Goal: Task Accomplishment & Management: Manage account settings

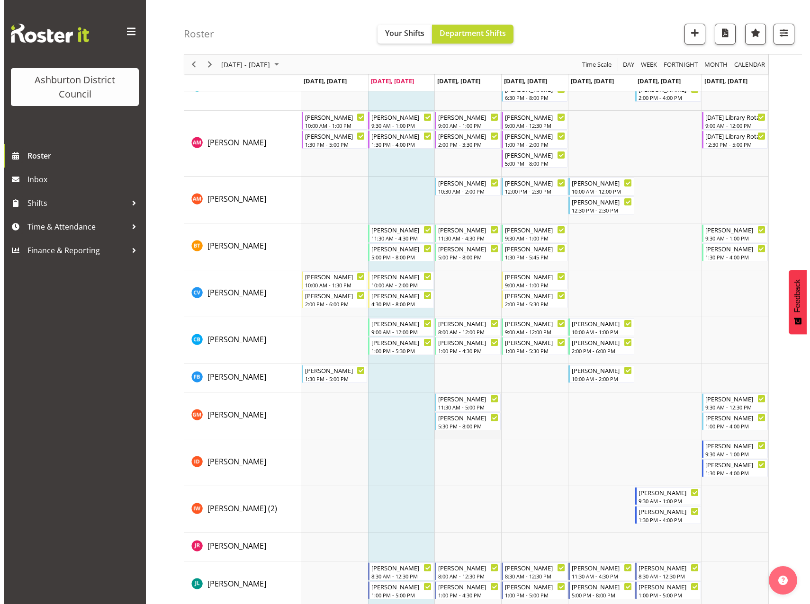
scroll to position [374, 0]
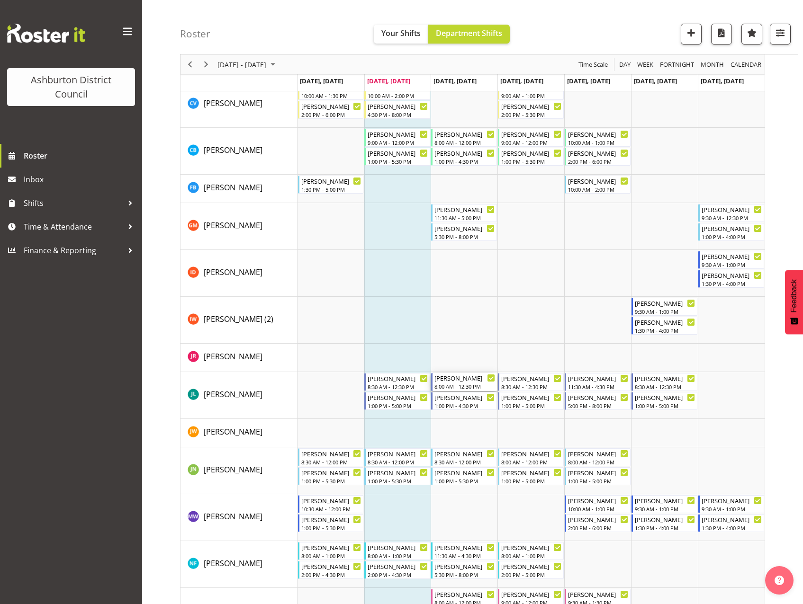
click at [463, 383] on div "8:00 AM - 12:30 PM" at bounding box center [464, 387] width 61 height 8
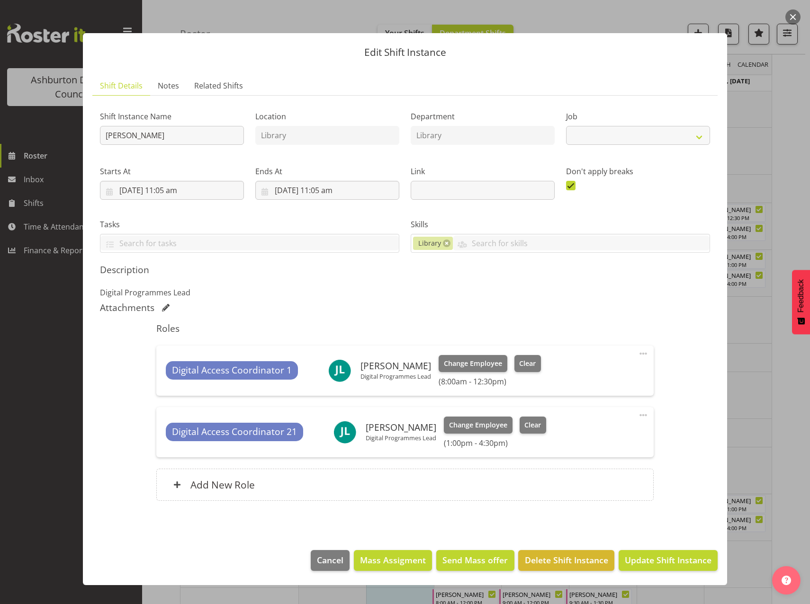
select select "6995"
click at [648, 353] on span at bounding box center [642, 353] width 11 height 11
click at [579, 375] on link "Edit" at bounding box center [603, 376] width 91 height 17
select select "8"
select select "2025"
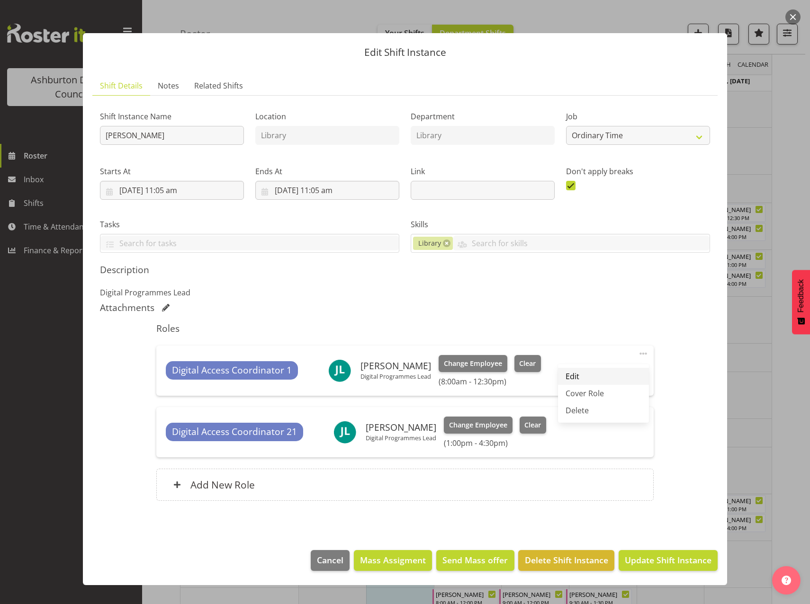
select select "8"
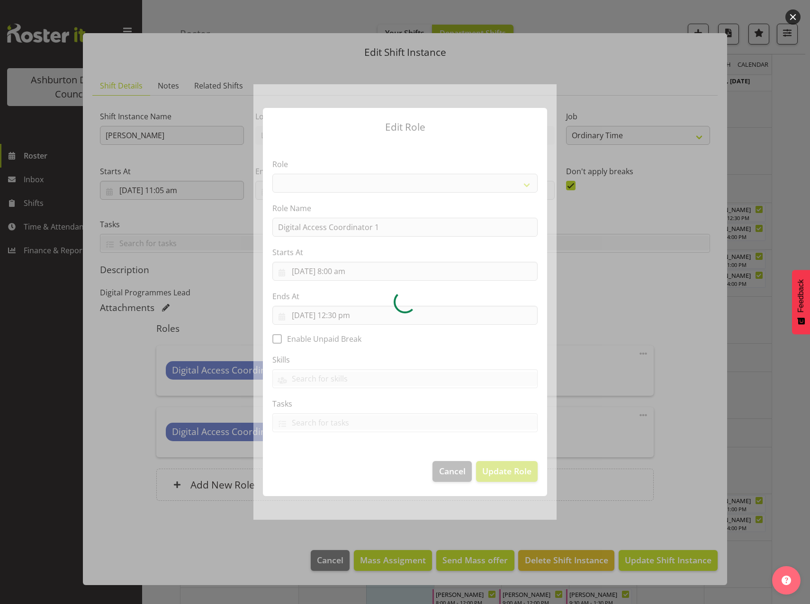
select select "1346"
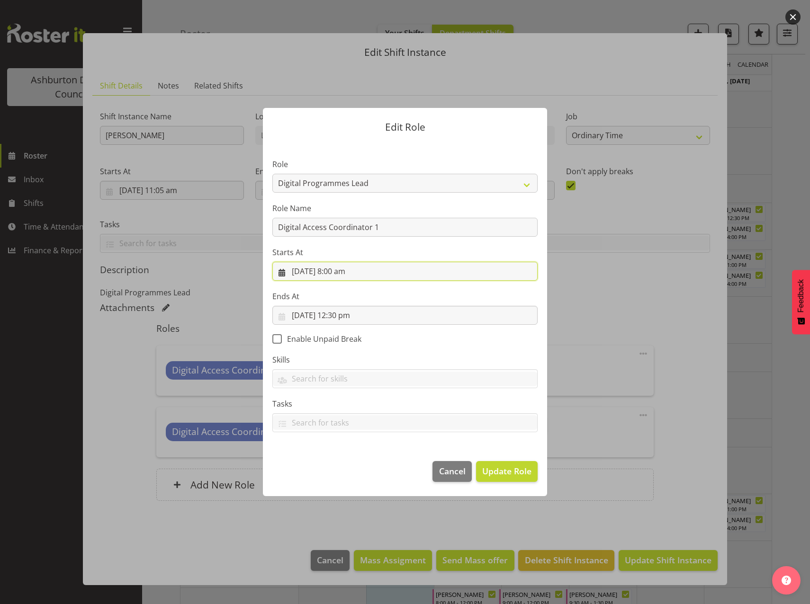
click at [343, 274] on input "[DATE] 8:00 am" at bounding box center [404, 271] width 265 height 19
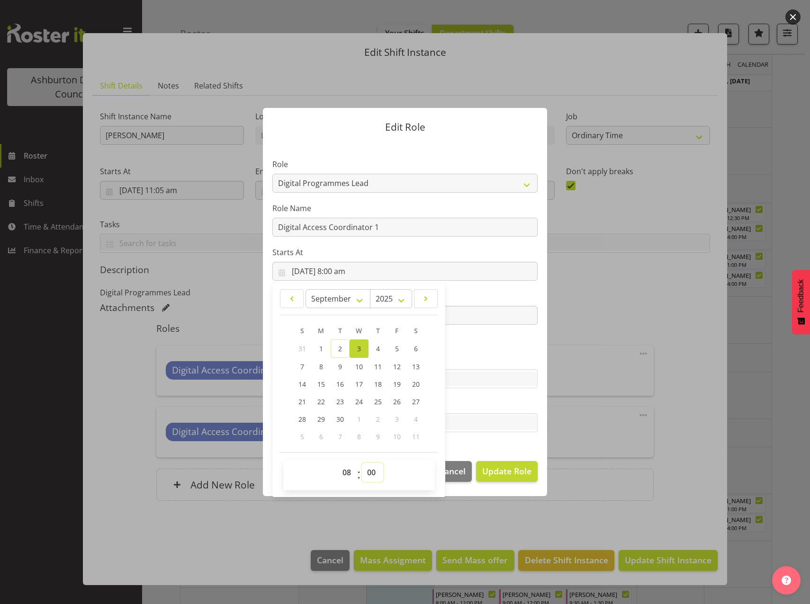
click at [375, 471] on select "00 01 02 03 04 05 06 07 08 09 10 11 12 13 14 15 16 17 18 19 20 21 22 23 24 25 2…" at bounding box center [372, 472] width 21 height 19
select select "30"
click at [362, 463] on select "00 01 02 03 04 05 06 07 08 09 10 11 12 13 14 15 16 17 18 19 20 21 22 23 24 25 2…" at bounding box center [372, 472] width 21 height 19
type input "[DATE] 8:30 am"
click at [523, 478] on button "Update Role" at bounding box center [507, 471] width 62 height 21
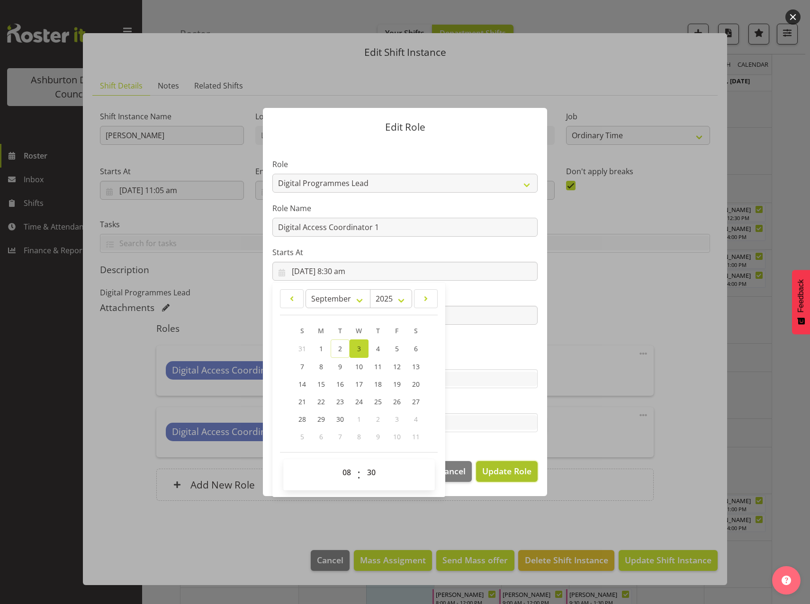
select select
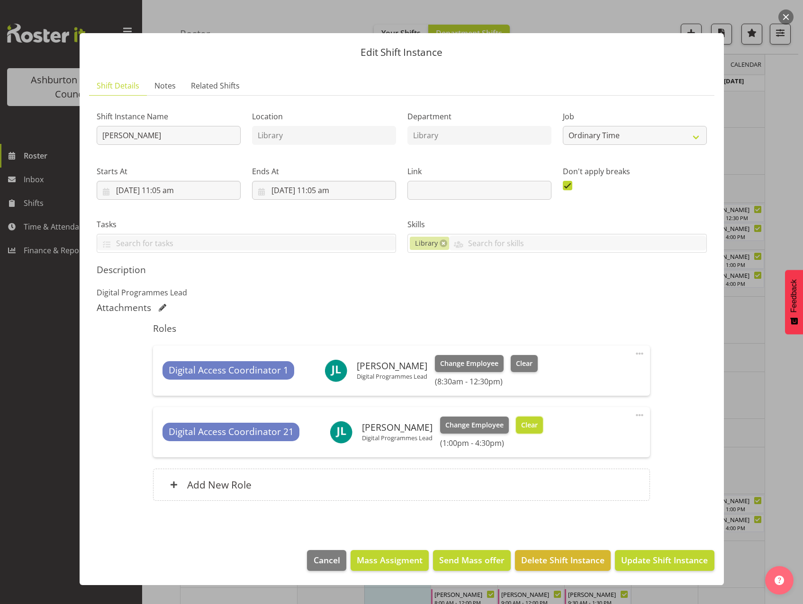
click at [533, 427] on span "Clear" at bounding box center [529, 425] width 17 height 10
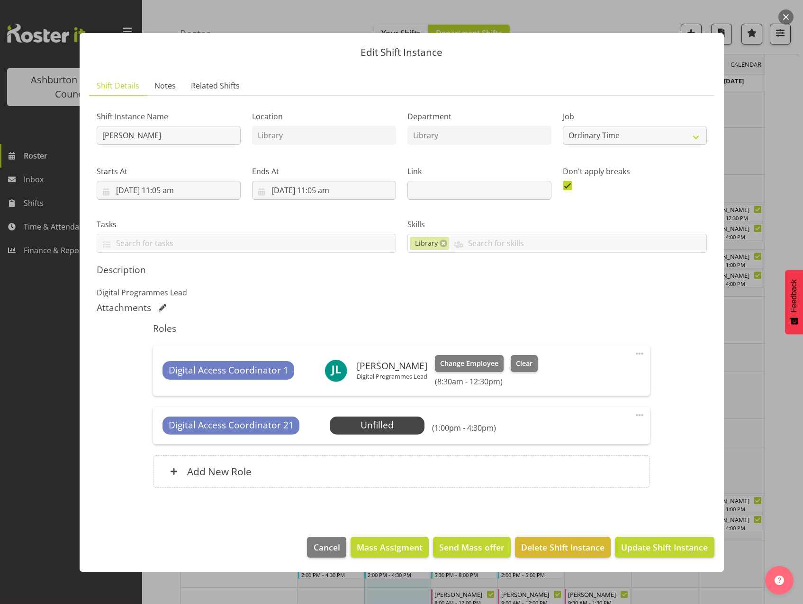
click at [644, 416] on span at bounding box center [638, 415] width 11 height 11
click at [596, 439] on link "Edit" at bounding box center [599, 437] width 91 height 17
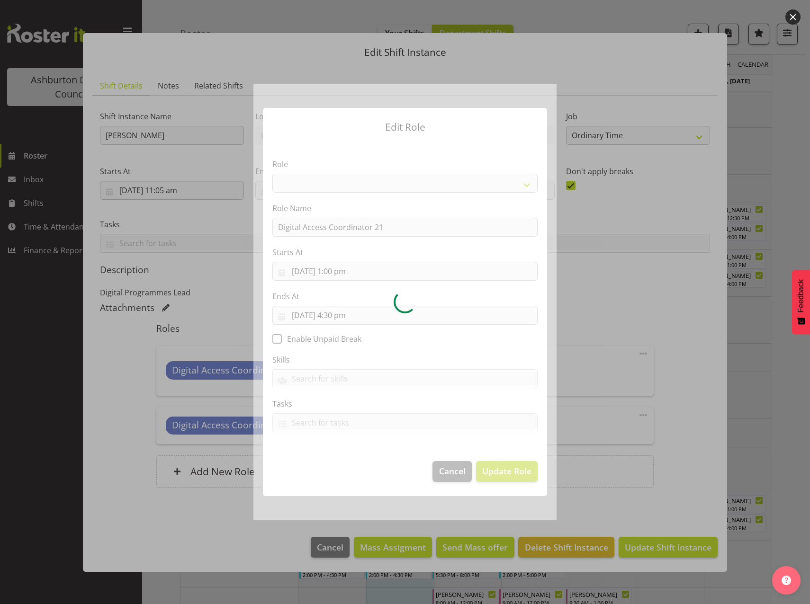
select select "1346"
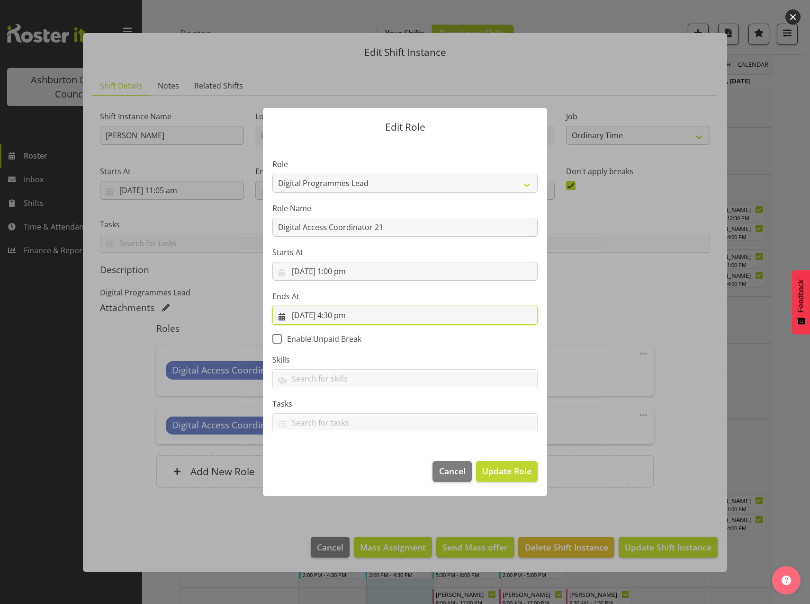
click at [339, 317] on input "[DATE] 4:30 pm" at bounding box center [404, 315] width 265 height 19
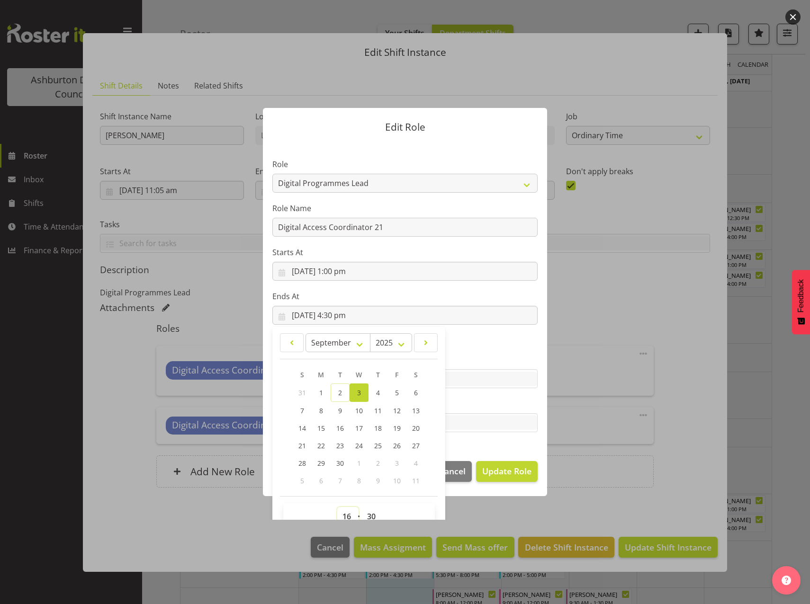
click at [345, 515] on select "00 01 02 03 04 05 06 07 08 09 10 11 12 13 14 15 16 17 18 19 20 21 22 23" at bounding box center [347, 516] width 21 height 19
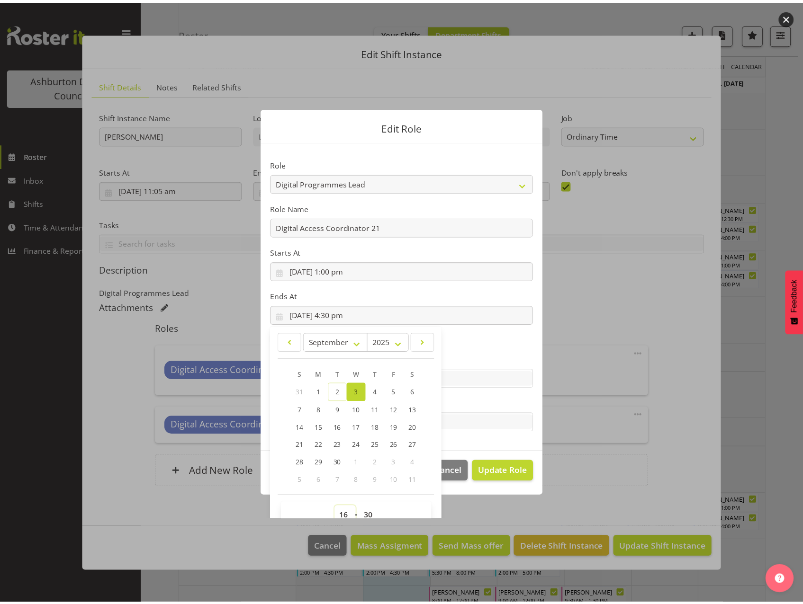
scroll to position [6, 0]
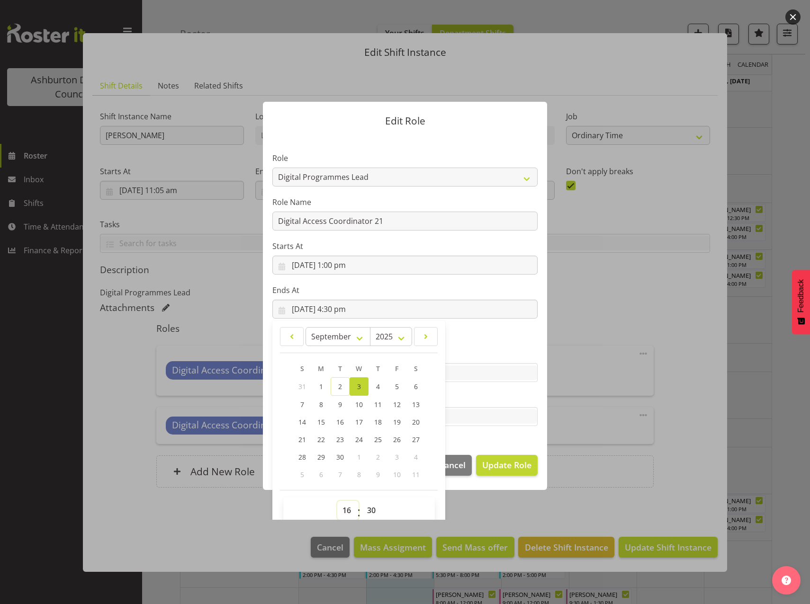
select select "17"
click at [337, 501] on select "00 01 02 03 04 05 06 07 08 09 10 11 12 13 14 15 16 17 18 19 20 21 22 23" at bounding box center [347, 510] width 21 height 19
type input "[DATE] 5:30 pm"
click at [365, 513] on select "00 01 02 03 04 05 06 07 08 09 10 11 12 13 14 15 16 17 18 19 20 21 22 23 24 25 2…" at bounding box center [372, 510] width 21 height 19
select select "0"
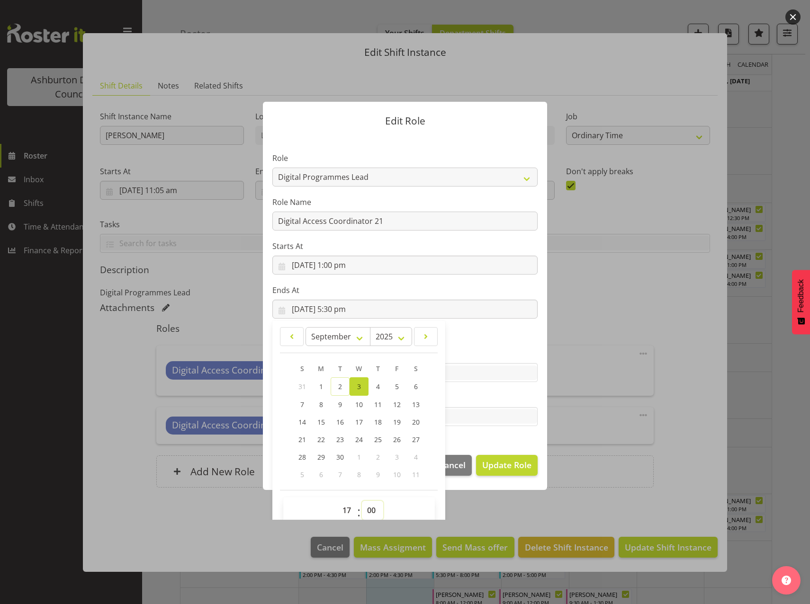
click at [362, 501] on select "00 01 02 03 04 05 06 07 08 09 10 11 12 13 14 15 16 17 18 19 20 21 22 23 24 25 2…" at bounding box center [372, 510] width 21 height 19
type input "[DATE] 5:00 pm"
click at [506, 470] on span "Update Role" at bounding box center [506, 465] width 49 height 12
select select
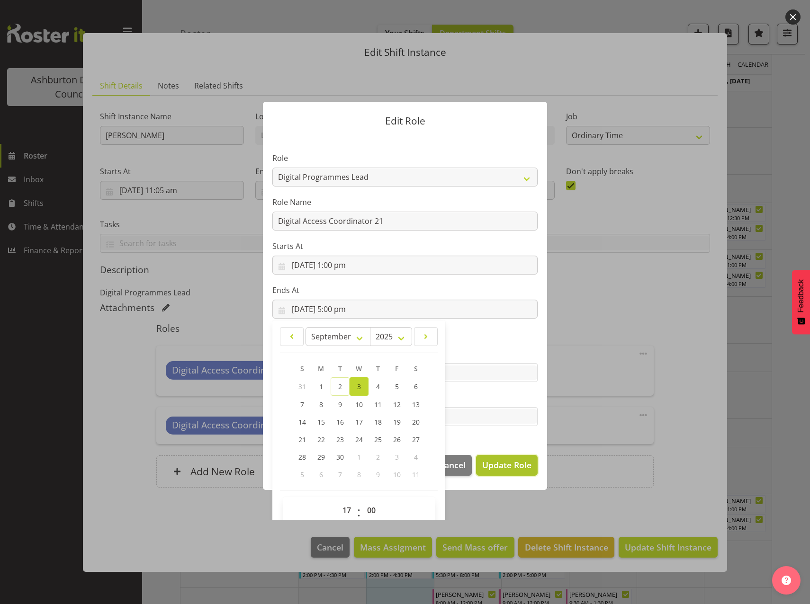
select select
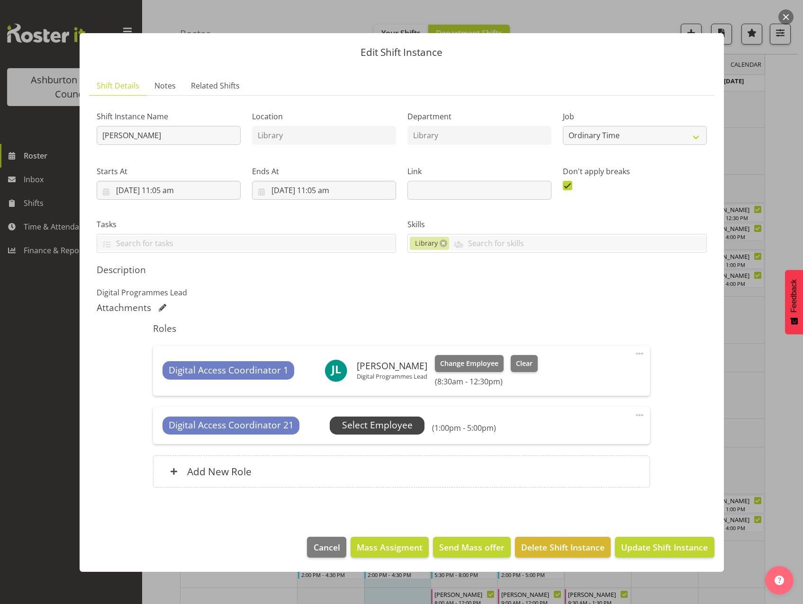
click at [389, 426] on span "Select Employee" at bounding box center [377, 426] width 71 height 14
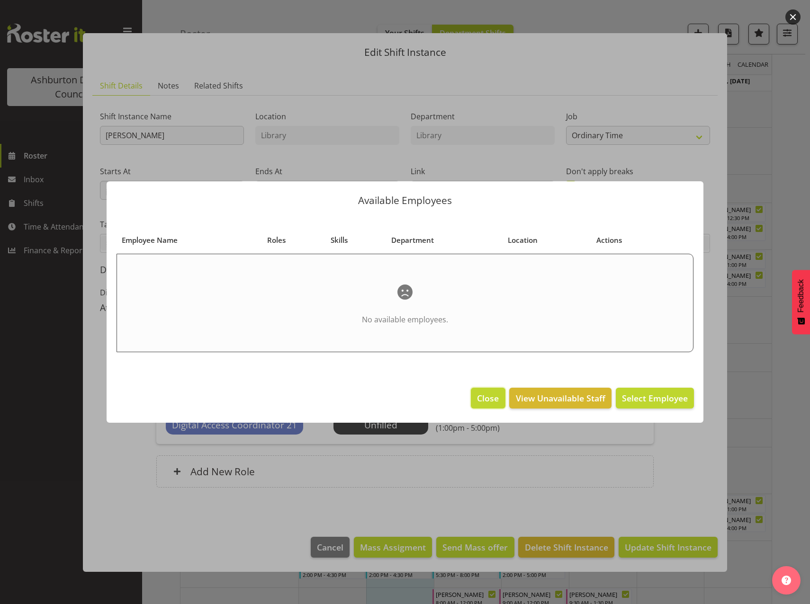
click at [495, 407] on button "Close" at bounding box center [488, 398] width 34 height 21
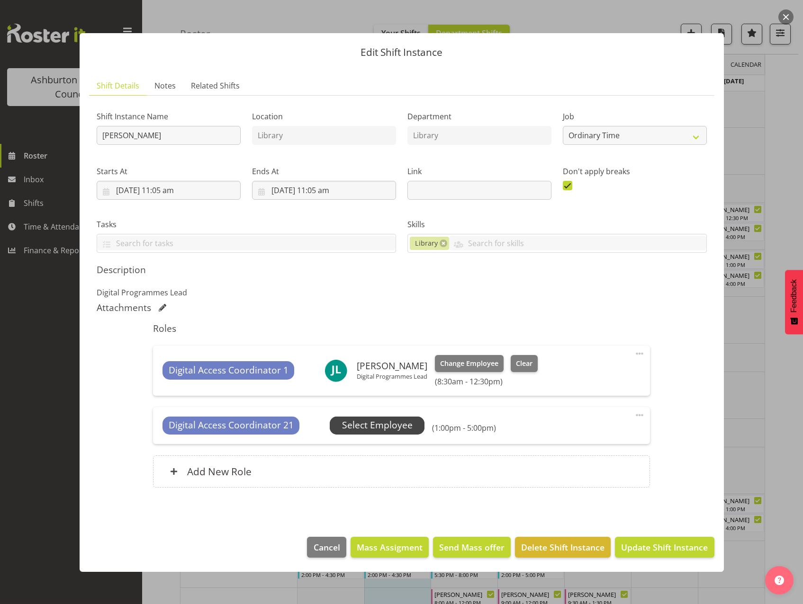
click at [365, 429] on span "Select Employee" at bounding box center [377, 426] width 71 height 14
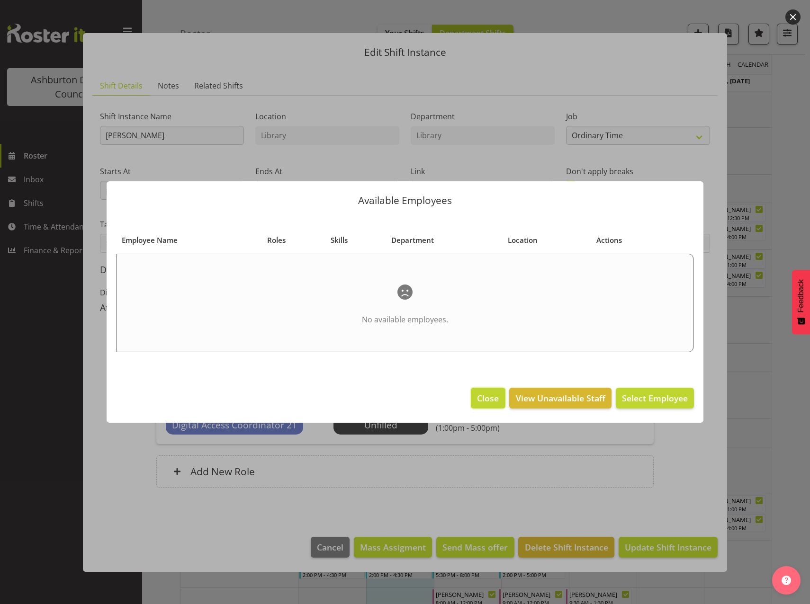
click at [496, 401] on span "Close" at bounding box center [488, 398] width 22 height 12
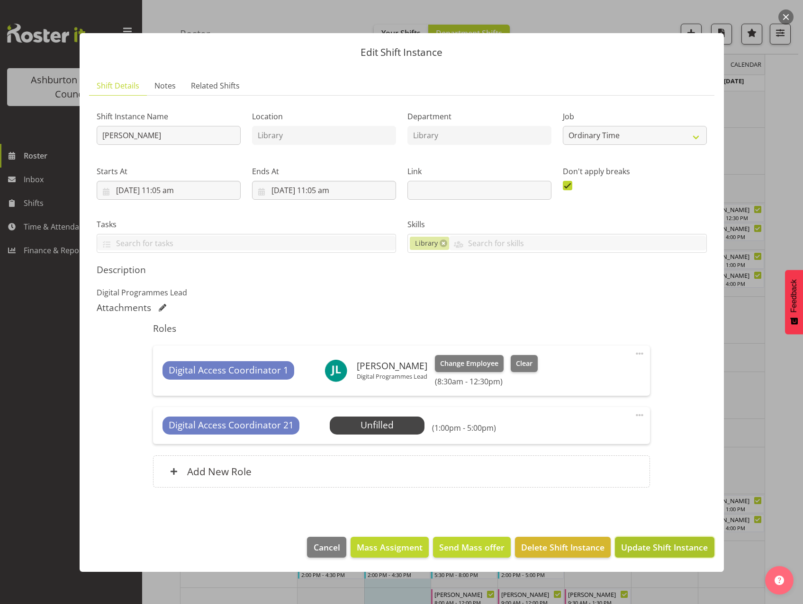
click at [646, 549] on span "Update Shift Instance" at bounding box center [664, 547] width 87 height 12
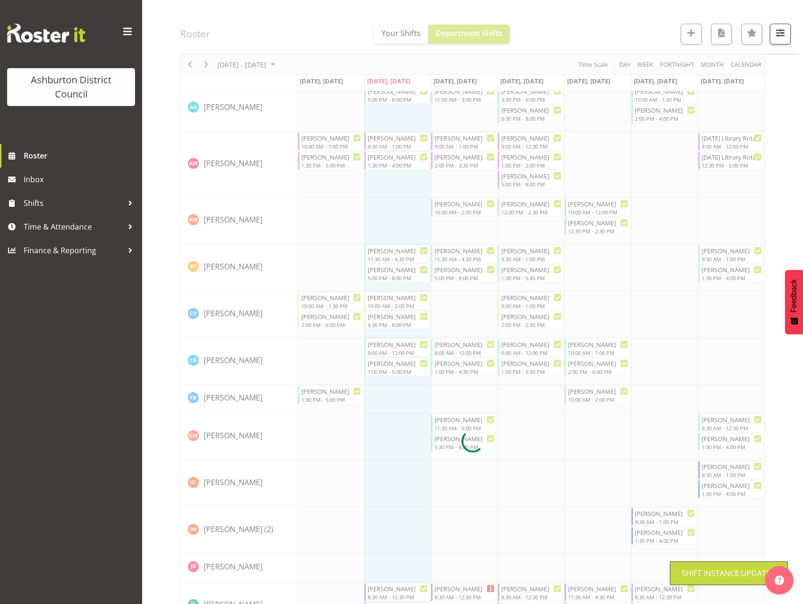
scroll to position [220, 0]
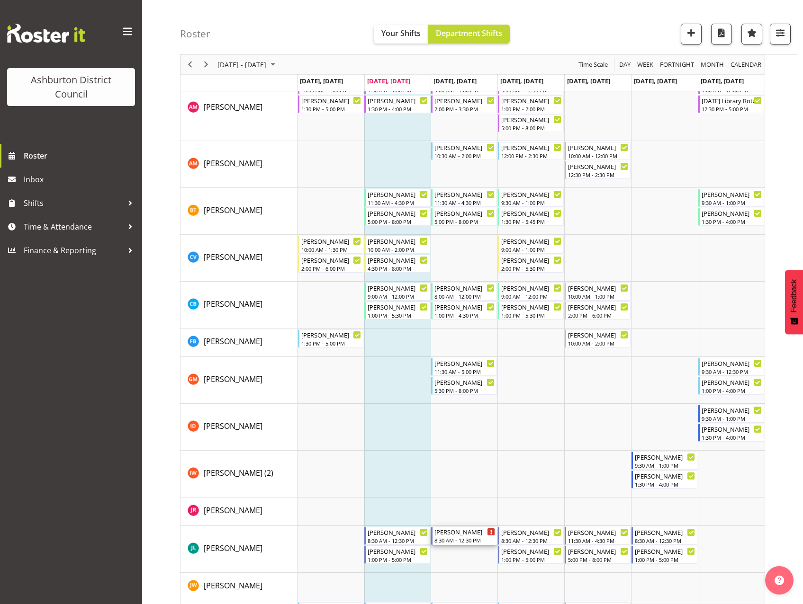
click at [464, 531] on div "[PERSON_NAME]" at bounding box center [464, 531] width 61 height 9
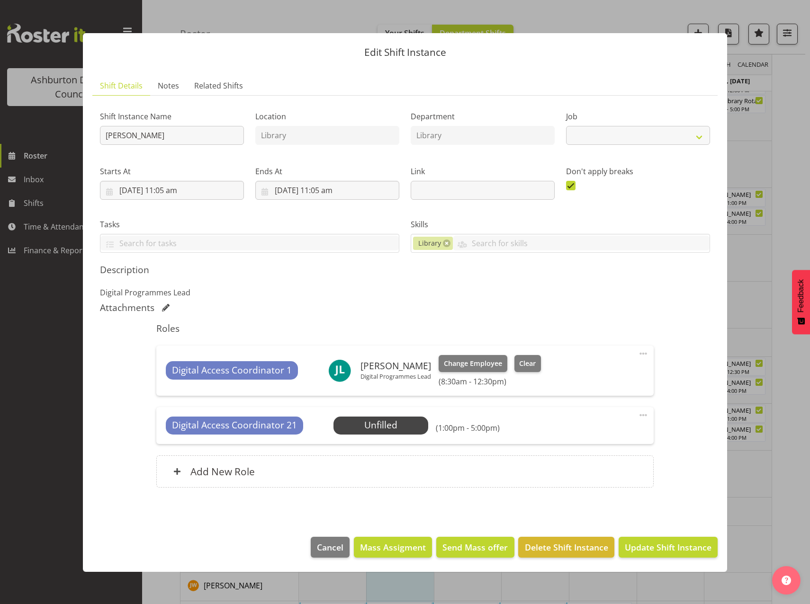
select select "6995"
click at [395, 426] on span "Select Employee" at bounding box center [380, 426] width 71 height 14
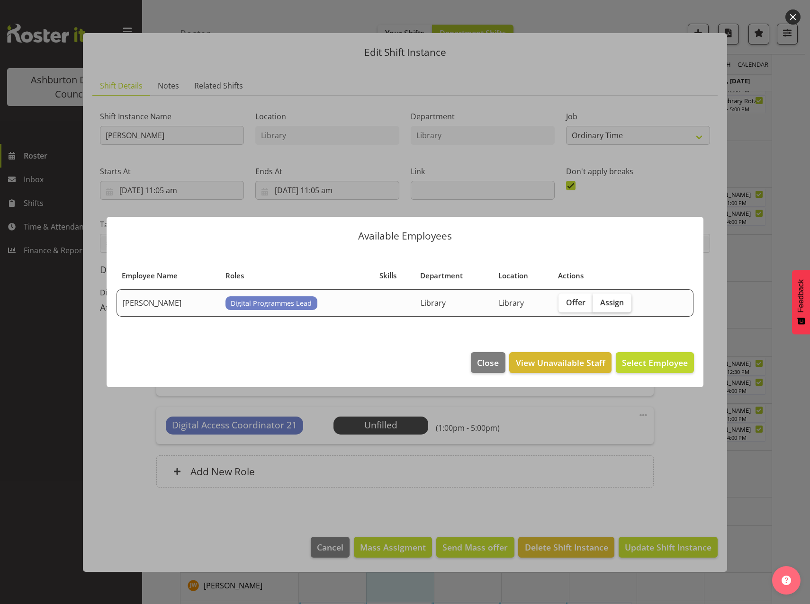
click at [607, 308] on label "Assign" at bounding box center [611, 303] width 39 height 19
click at [598, 305] on input "Assign" at bounding box center [595, 302] width 6 height 6
checkbox input "true"
click at [663, 364] on span "Assign [PERSON_NAME]" at bounding box center [640, 362] width 96 height 11
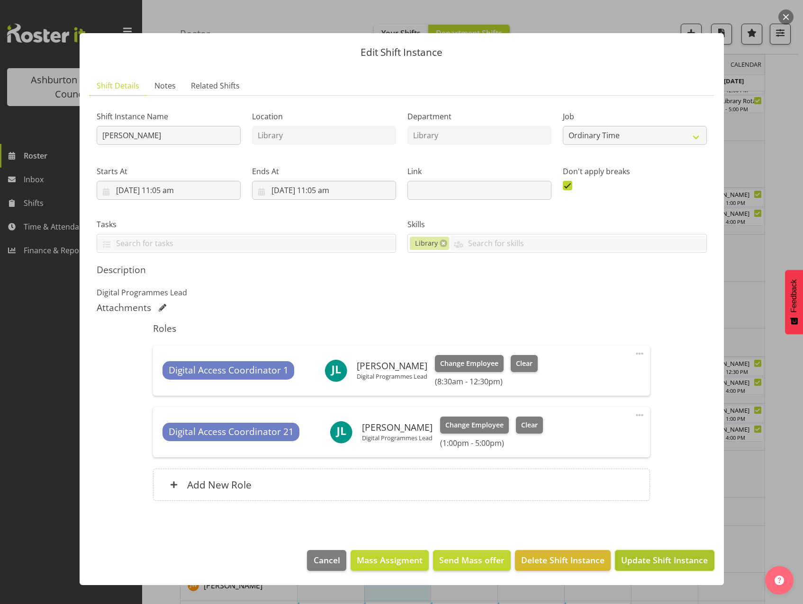
click at [640, 558] on span "Update Shift Instance" at bounding box center [664, 560] width 87 height 12
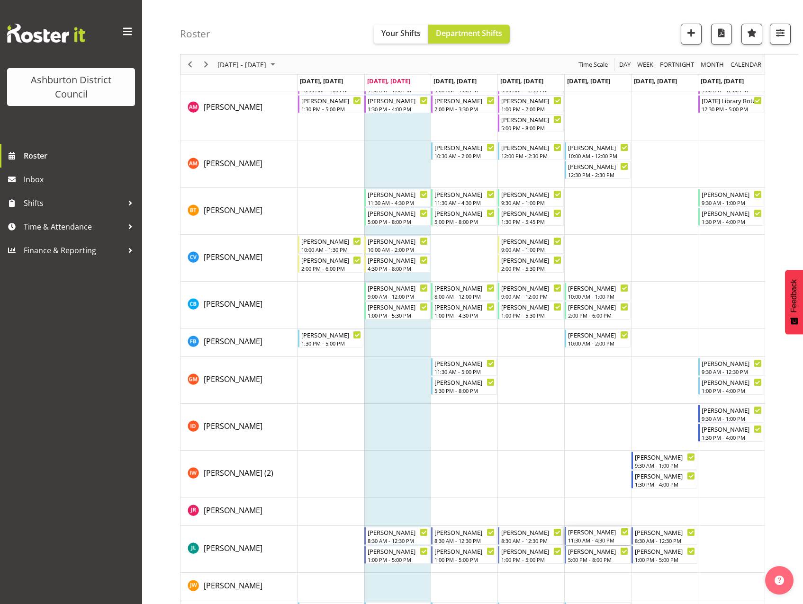
click at [587, 539] on div "11:30 AM - 4:30 PM" at bounding box center [598, 540] width 61 height 8
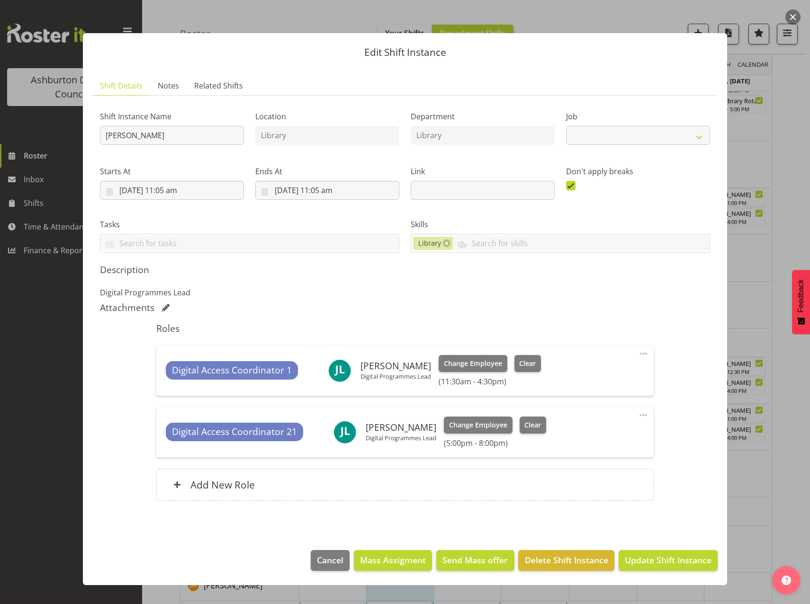
select select "6995"
click at [330, 564] on span "Cancel" at bounding box center [330, 560] width 27 height 12
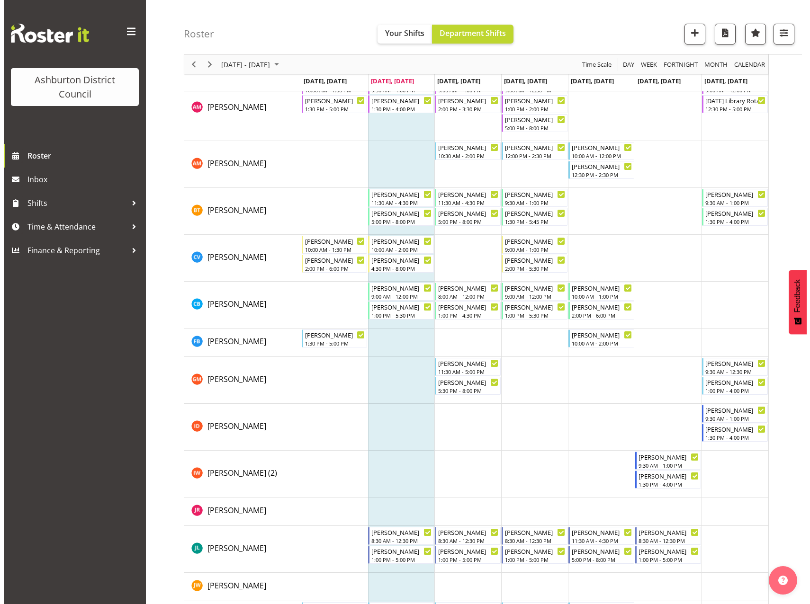
scroll to position [315, 0]
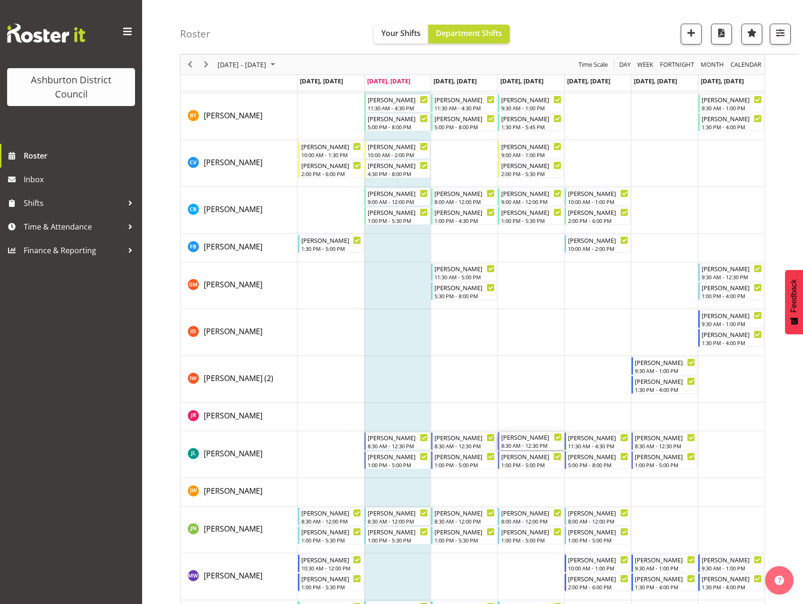
click at [529, 439] on div "[PERSON_NAME]" at bounding box center [531, 436] width 61 height 9
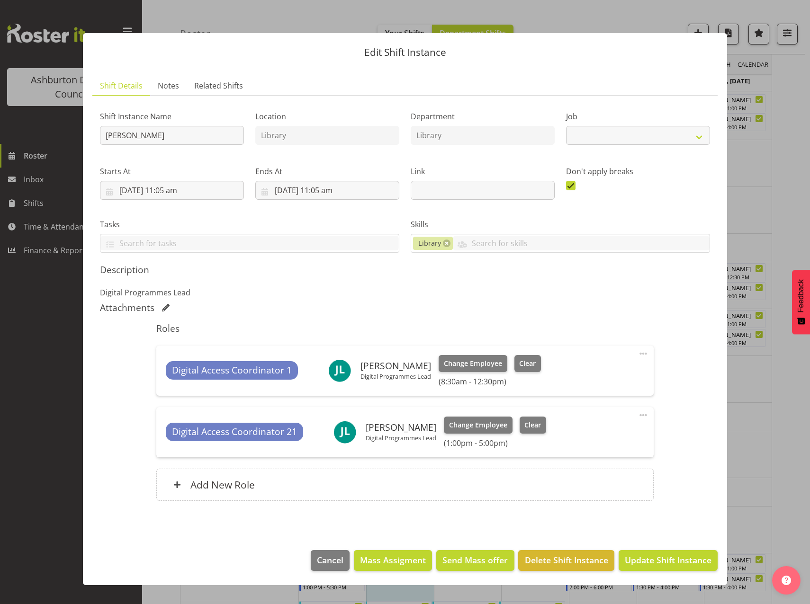
select select "6995"
click at [645, 353] on span at bounding box center [642, 353] width 11 height 11
click at [575, 378] on link "Edit" at bounding box center [603, 376] width 91 height 17
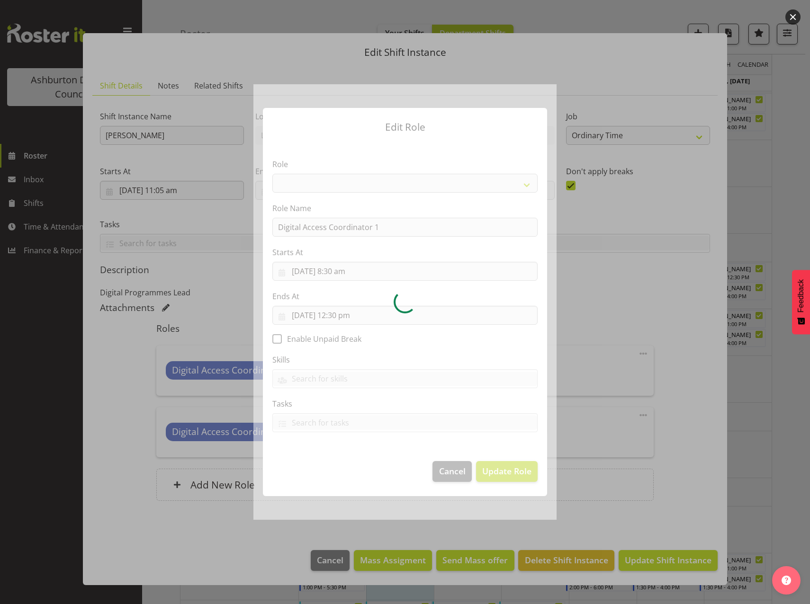
select select "1346"
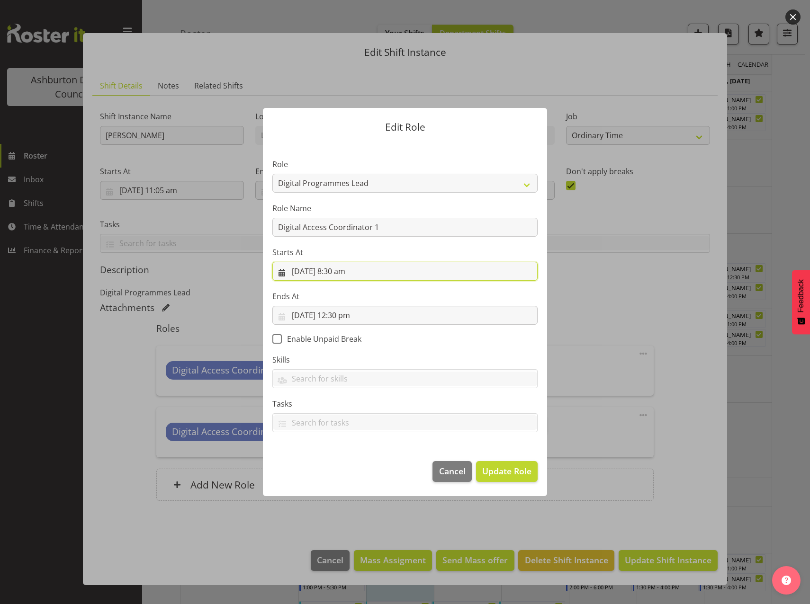
click at [335, 271] on input "[DATE] 8:30 am" at bounding box center [404, 271] width 265 height 19
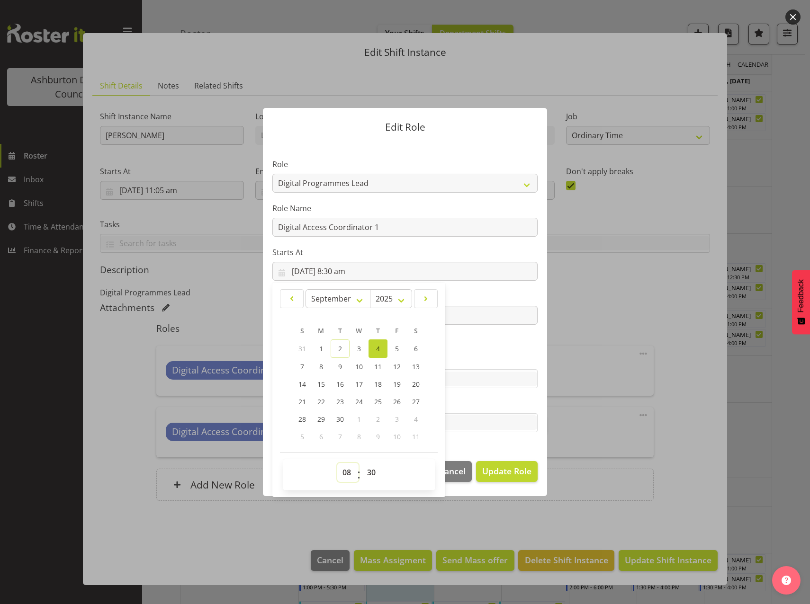
click at [344, 473] on select "00 01 02 03 04 05 06 07 08 09 10 11 12 13 14 15 16 17 18 19 20 21 22 23" at bounding box center [347, 472] width 21 height 19
select select "11"
click at [337, 463] on select "00 01 02 03 04 05 06 07 08 09 10 11 12 13 14 15 16 17 18 19 20 21 22 23" at bounding box center [347, 472] width 21 height 19
type input "[DATE] 11:30 am"
click at [537, 354] on section "Role AAGM Deputy Director AAGM Director Archivist Childrens Librarian Collectio…" at bounding box center [405, 297] width 284 height 310
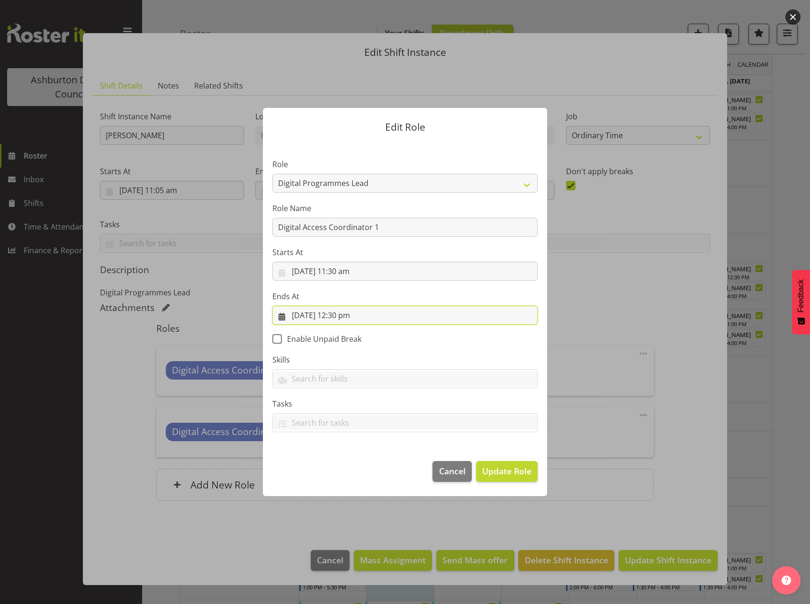
click at [335, 316] on input "[DATE] 12:30 pm" at bounding box center [404, 315] width 265 height 19
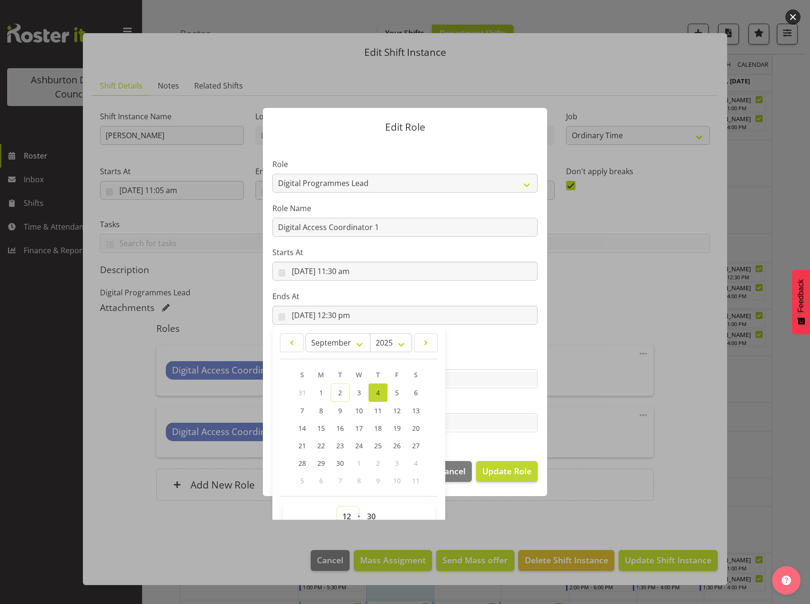
scroll to position [6, 0]
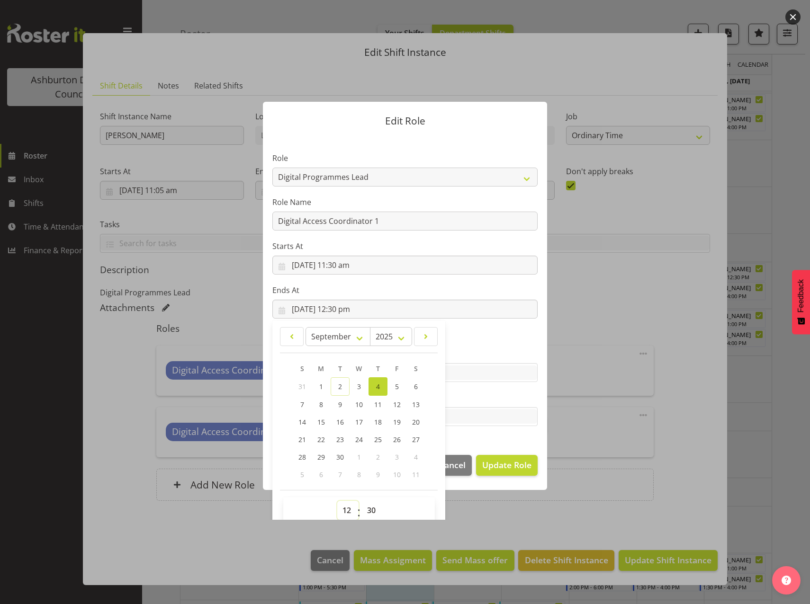
click at [344, 517] on select "00 01 02 03 04 05 06 07 08 09 10 11 12 13 14 15 16 17 18 19 20 21 22 23" at bounding box center [347, 510] width 21 height 19
select select "16"
click at [337, 501] on select "00 01 02 03 04 05 06 07 08 09 10 11 12 13 14 15 16 17 18 19 20 21 22 23" at bounding box center [347, 510] width 21 height 19
type input "[DATE] 4:30 pm"
click at [490, 466] on span "Update Role" at bounding box center [506, 465] width 49 height 12
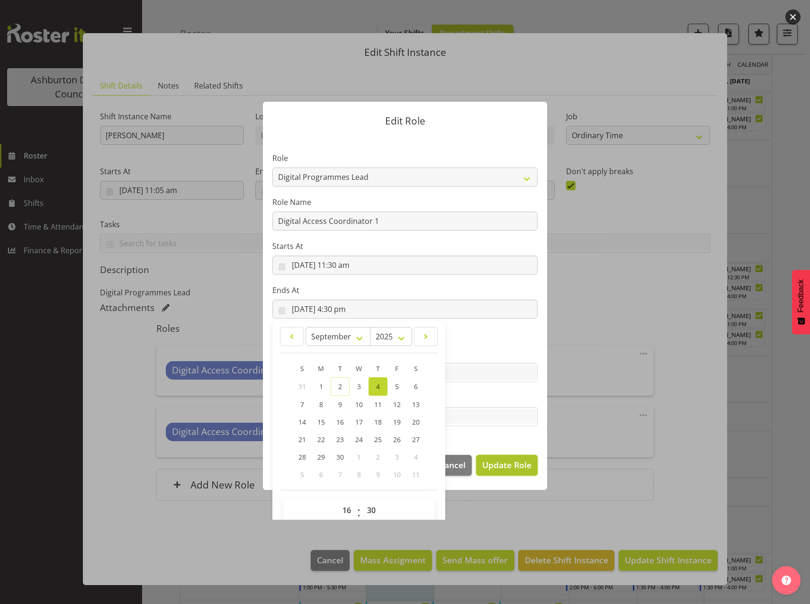
select select
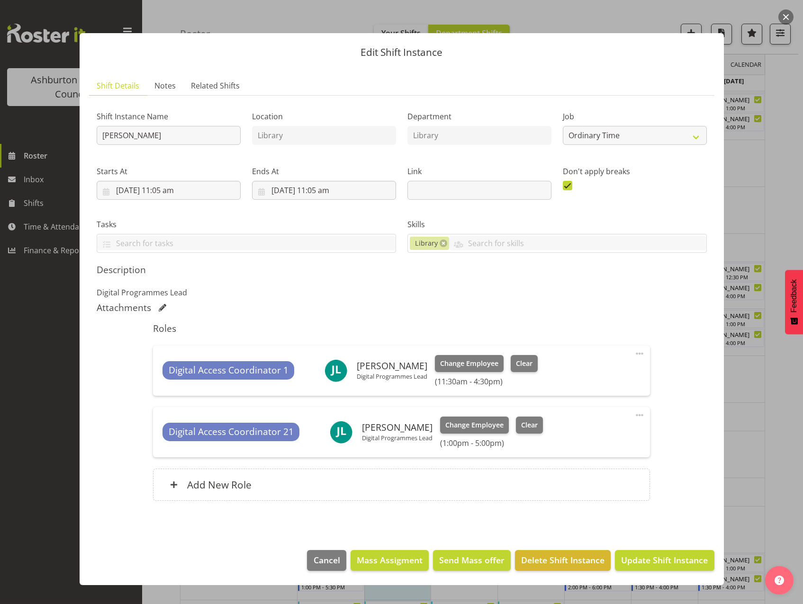
click at [639, 415] on span at bounding box center [638, 415] width 11 height 11
click at [576, 439] on link "Edit" at bounding box center [599, 437] width 91 height 17
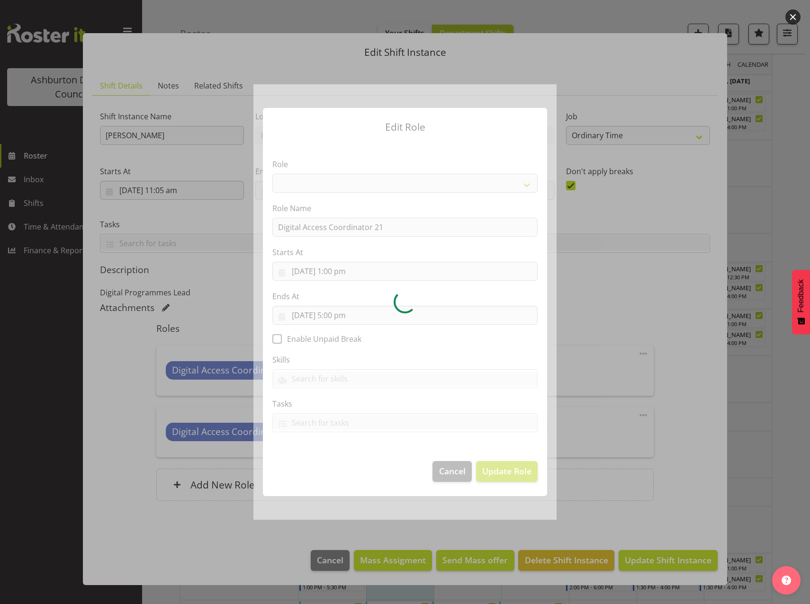
select select "1346"
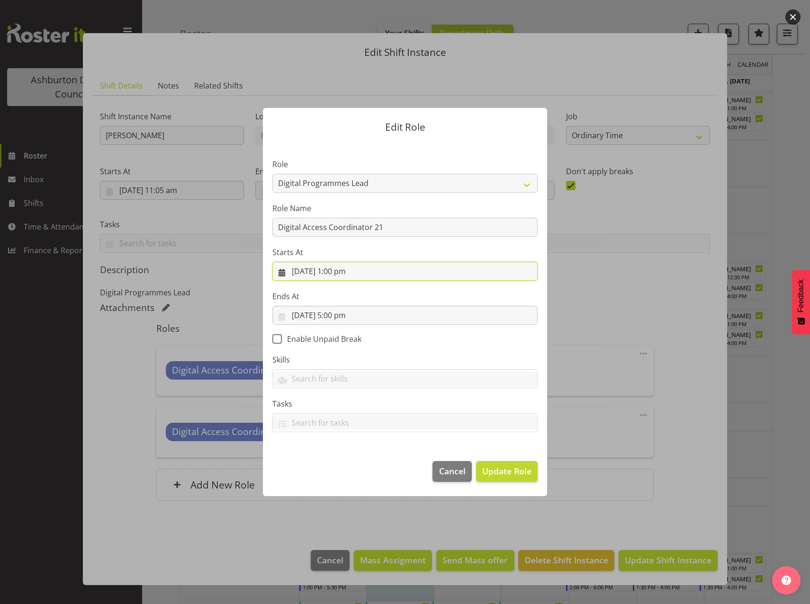
click at [334, 273] on input "[DATE] 1:00 pm" at bounding box center [404, 271] width 265 height 19
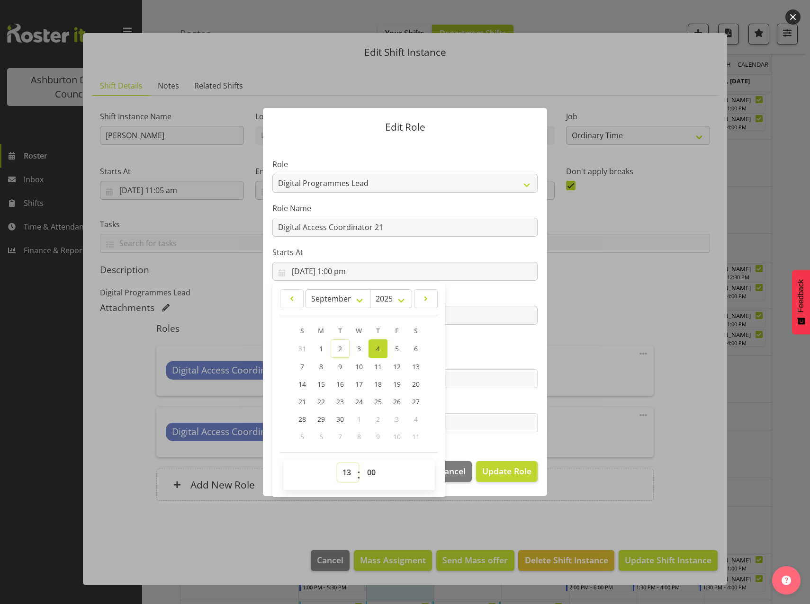
click at [348, 469] on select "00 01 02 03 04 05 06 07 08 09 10 11 12 13 14 15 16 17 18 19 20 21 22 23" at bounding box center [347, 472] width 21 height 19
select select "17"
click at [337, 463] on select "00 01 02 03 04 05 06 07 08 09 10 11 12 13 14 15 16 17 18 19 20 21 22 23" at bounding box center [347, 472] width 21 height 19
type input "[DATE] 5:00 pm"
click at [486, 431] on div at bounding box center [405, 423] width 264 height 16
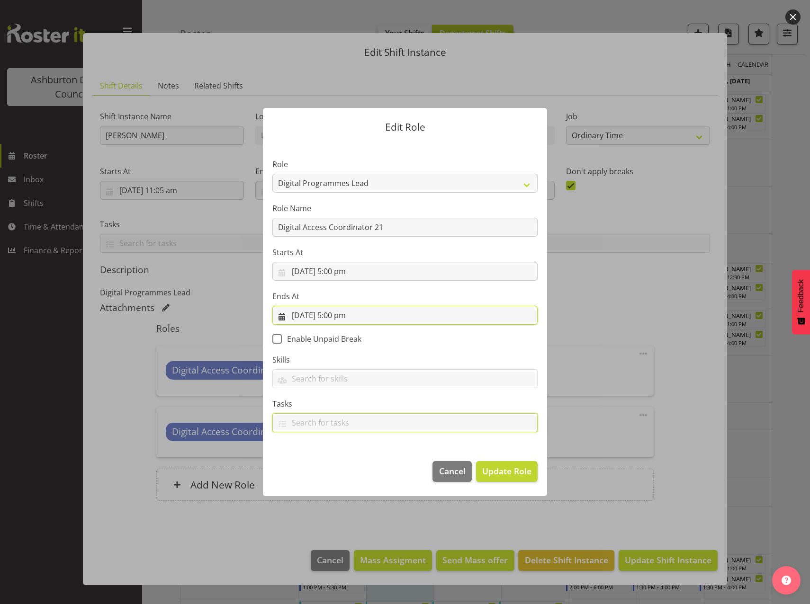
click at [331, 317] on input "[DATE] 5:00 pm" at bounding box center [404, 315] width 265 height 19
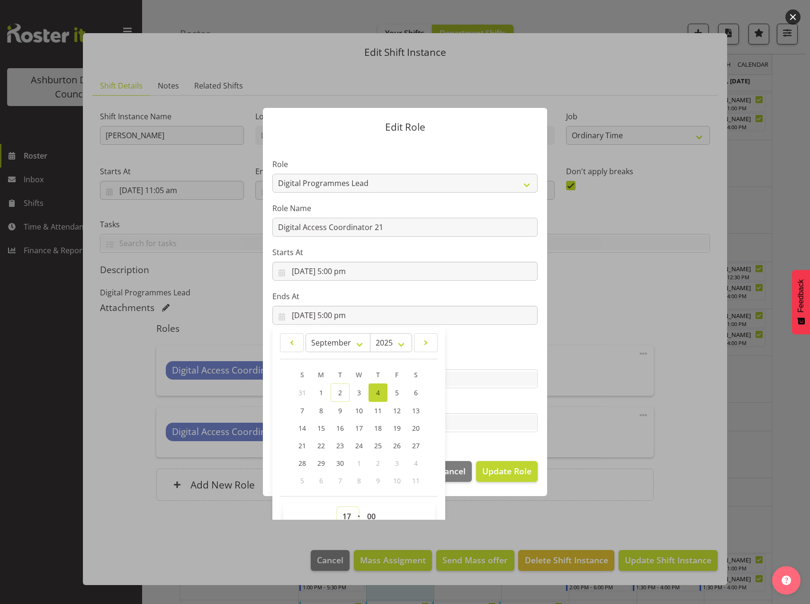
click at [342, 514] on select "00 01 02 03 04 05 06 07 08 09 10 11 12 13 14 15 16 17 18 19 20 21 22 23" at bounding box center [347, 516] width 21 height 19
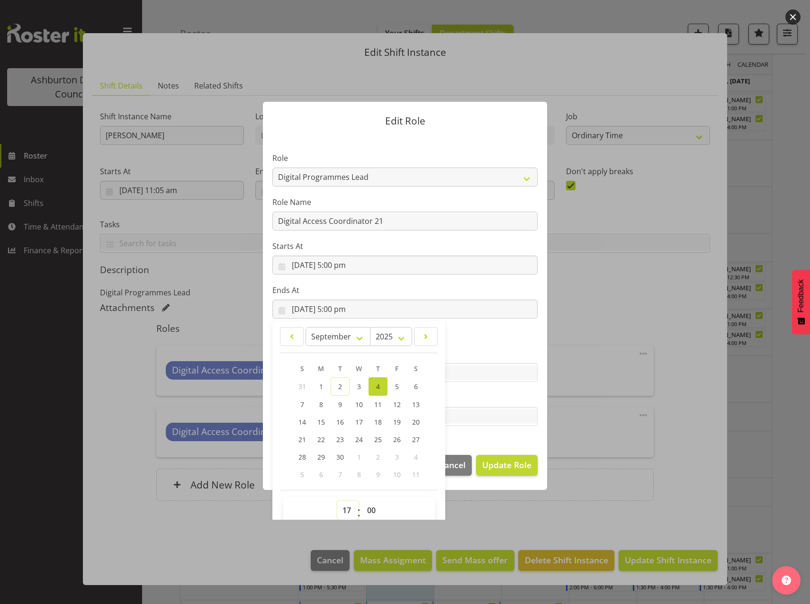
select select "20"
click at [337, 501] on select "00 01 02 03 04 05 06 07 08 09 10 11 12 13 14 15 16 17 18 19 20 21 22 23" at bounding box center [347, 510] width 21 height 19
type input "[DATE] 8:00 pm"
click at [490, 471] on span "Update Role" at bounding box center [506, 465] width 49 height 12
select select
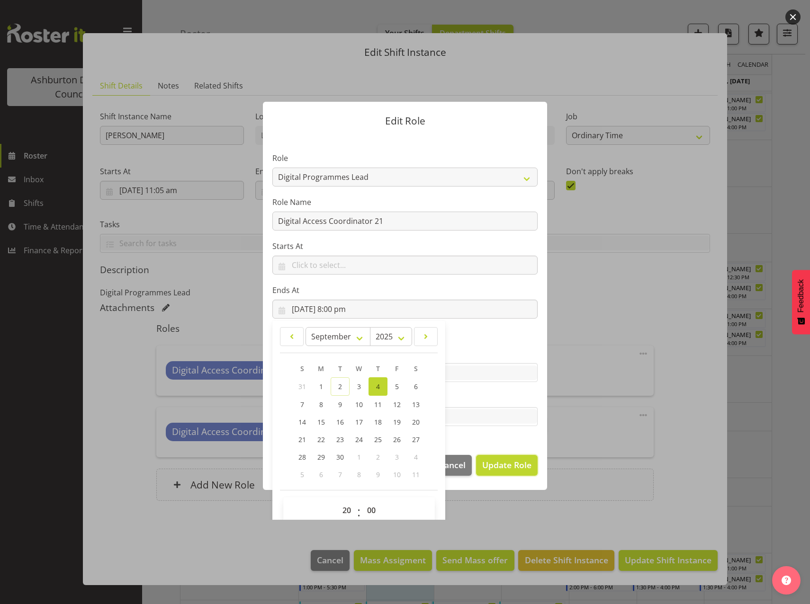
select select
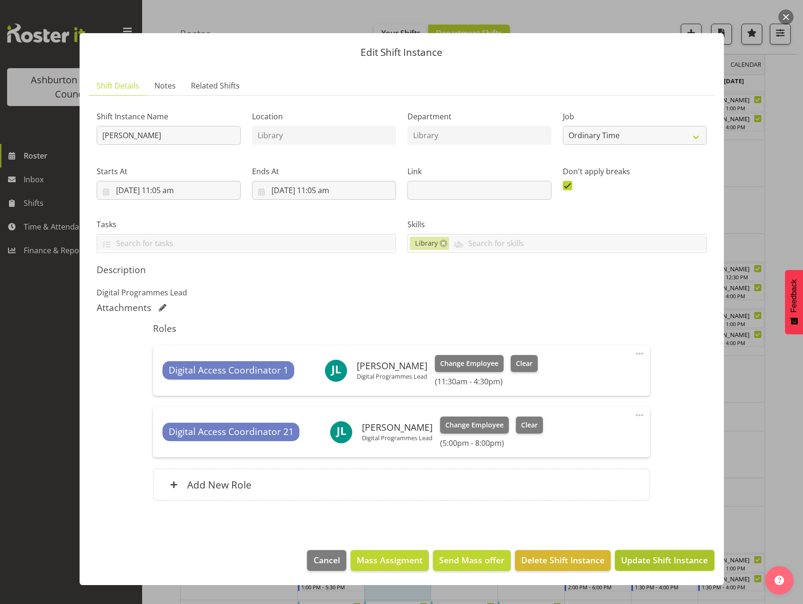
click at [653, 560] on span "Update Shift Instance" at bounding box center [664, 560] width 87 height 12
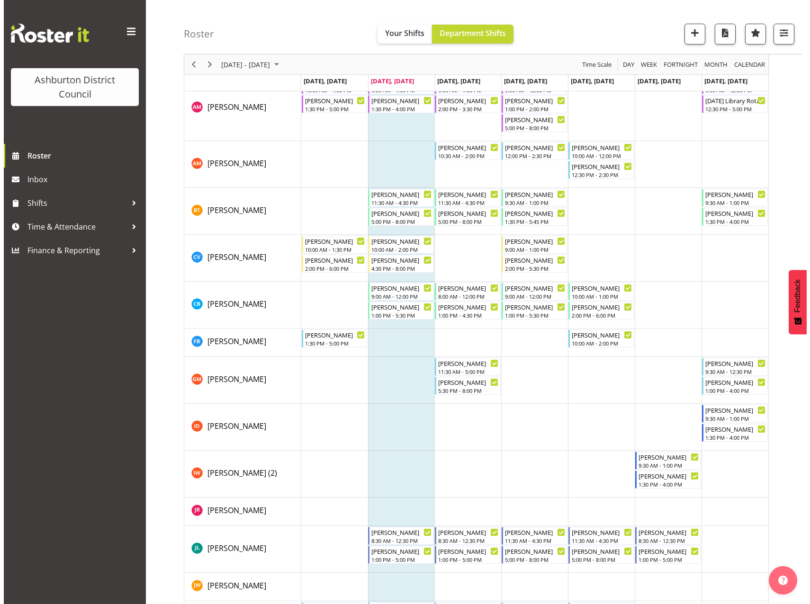
scroll to position [315, 0]
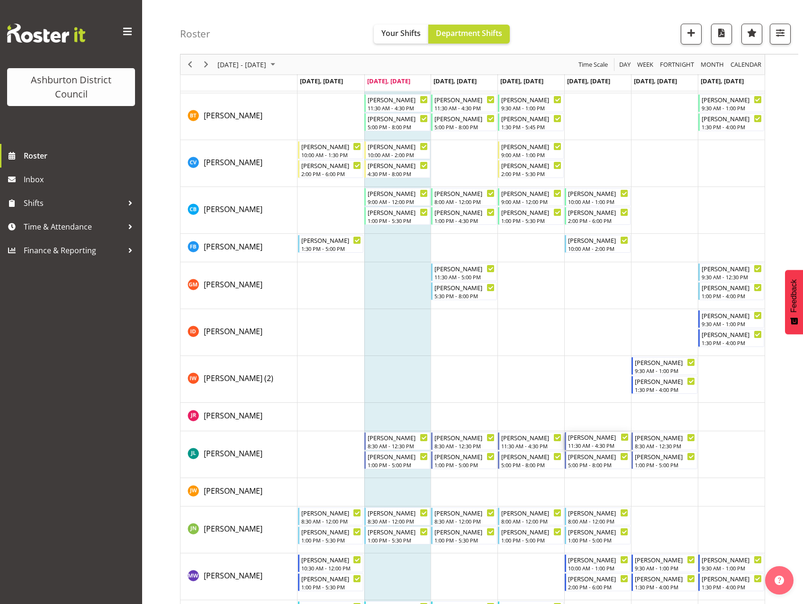
click at [607, 443] on div "11:30 AM - 4:30 PM" at bounding box center [598, 446] width 61 height 8
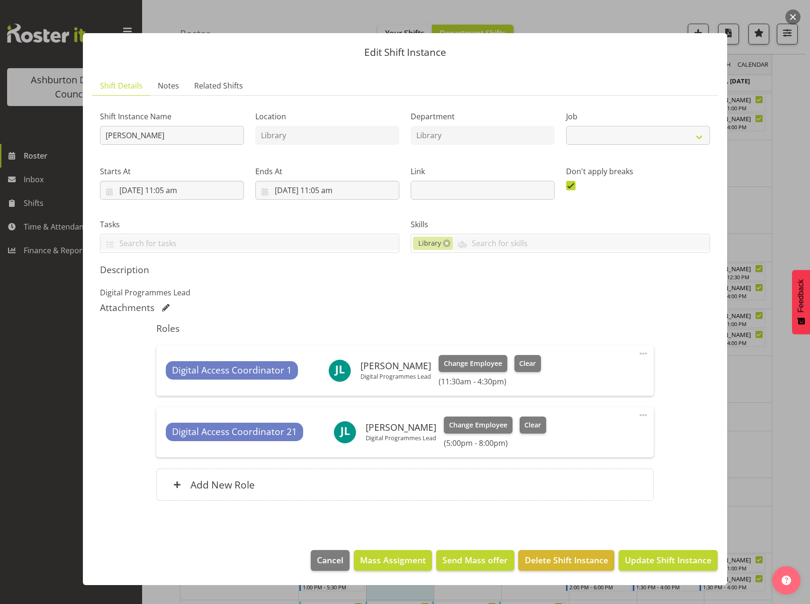
select select "6995"
click at [330, 561] on span "Cancel" at bounding box center [330, 560] width 27 height 12
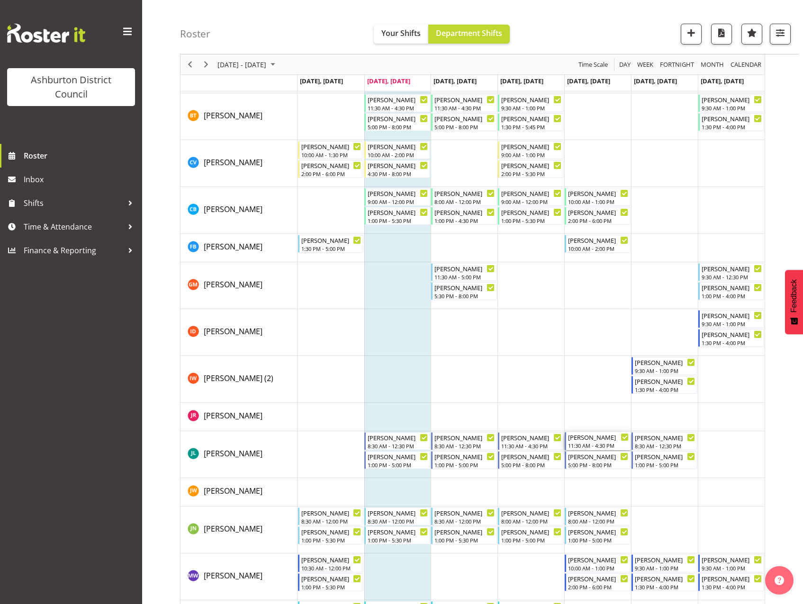
click at [596, 442] on div "11:30 AM - 4:30 PM" at bounding box center [598, 446] width 61 height 8
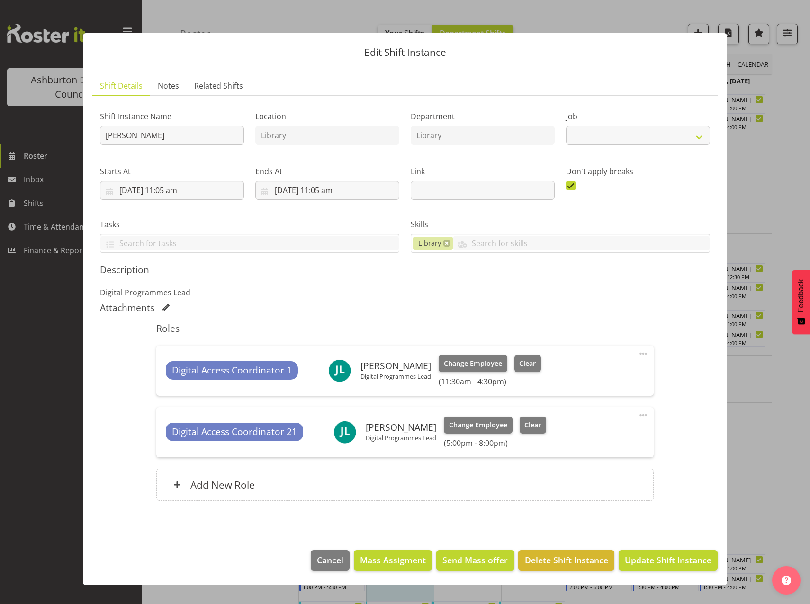
select select "6995"
click at [637, 355] on span at bounding box center [642, 353] width 11 height 11
click at [585, 379] on link "Edit" at bounding box center [603, 376] width 91 height 17
select select "8"
select select "2025"
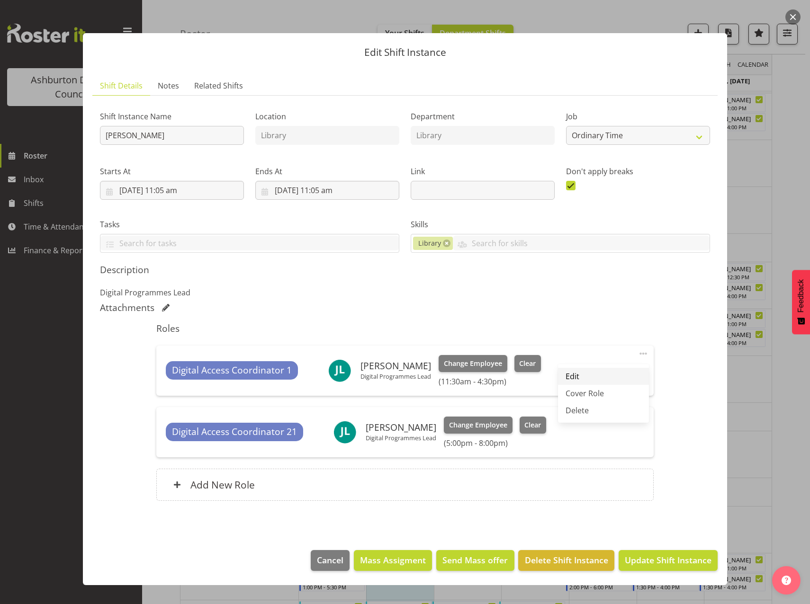
select select "11"
select select "30"
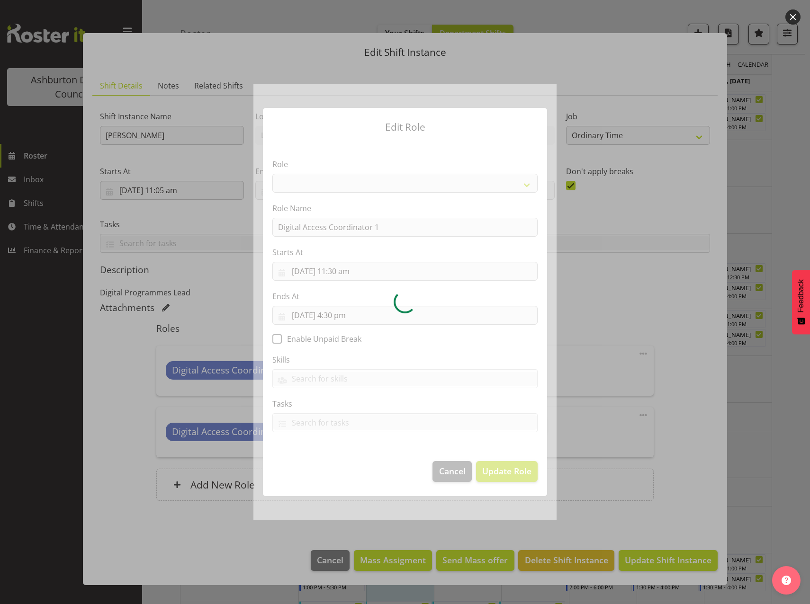
select select "1346"
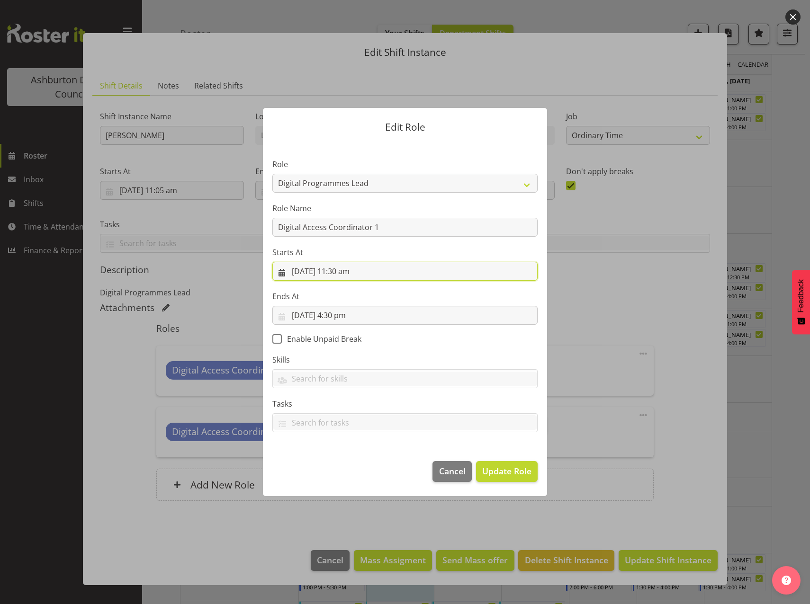
click at [333, 275] on input "[DATE] 11:30 am" at bounding box center [404, 271] width 265 height 19
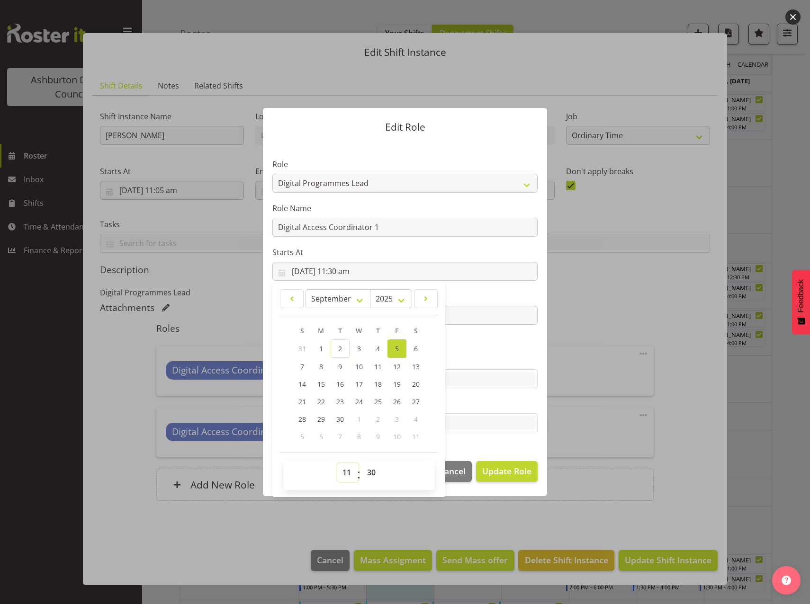
click at [344, 469] on select "00 01 02 03 04 05 06 07 08 09 10 11 12 13 14 15 16 17 18 19 20 21 22 23" at bounding box center [347, 472] width 21 height 19
select select "8"
click at [337, 463] on select "00 01 02 03 04 05 06 07 08 09 10 11 12 13 14 15 16 17 18 19 20 21 22 23" at bounding box center [347, 472] width 21 height 19
type input "[DATE] 8:30 am"
click at [369, 469] on select "00 01 02 03 04 05 06 07 08 09 10 11 12 13 14 15 16 17 18 19 20 21 22 23 24 25 2…" at bounding box center [372, 472] width 21 height 19
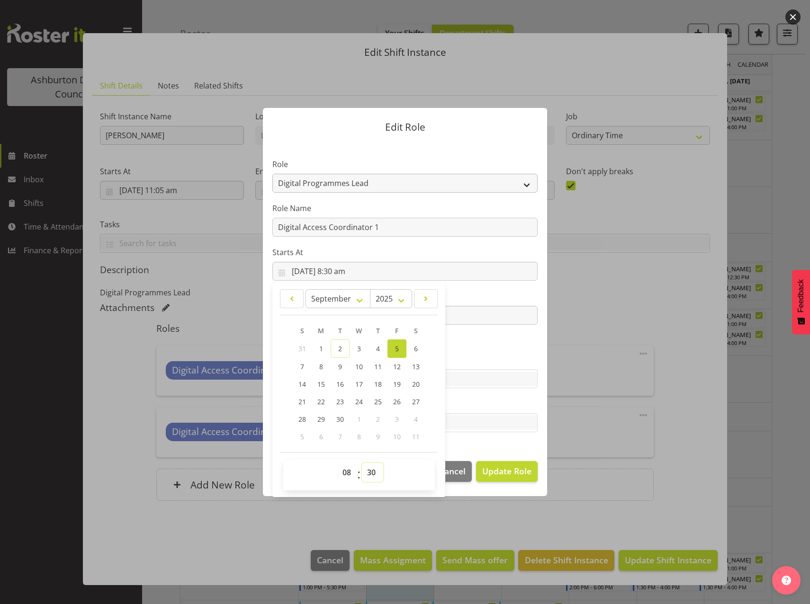
select select "0"
click at [362, 463] on select "00 01 02 03 04 05 06 07 08 09 10 11 12 13 14 15 16 17 18 19 20 21 22 23 24 25 2…" at bounding box center [372, 472] width 21 height 19
type input "[DATE] 8:00 am"
click at [533, 339] on section "Role AAGM Deputy Director AAGM Director Archivist Childrens Librarian Collectio…" at bounding box center [405, 297] width 284 height 310
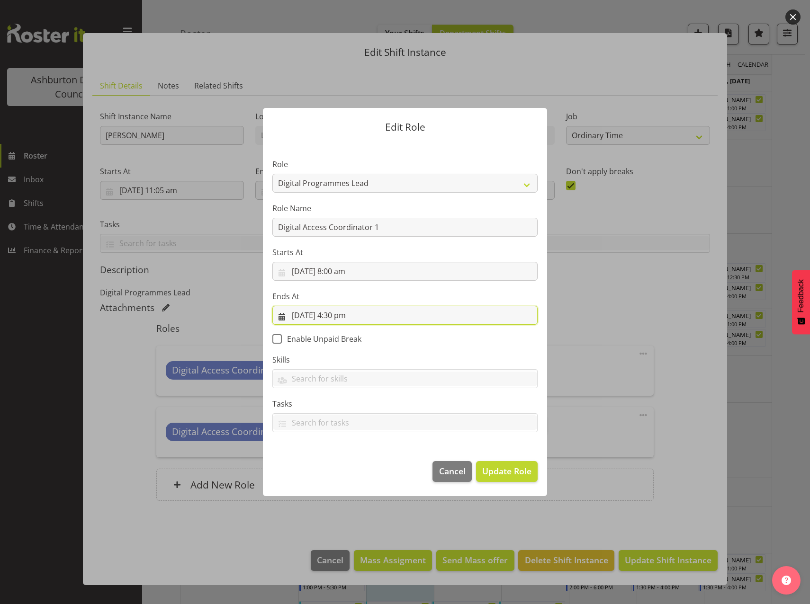
click at [333, 315] on input "[DATE] 4:30 pm" at bounding box center [404, 315] width 265 height 19
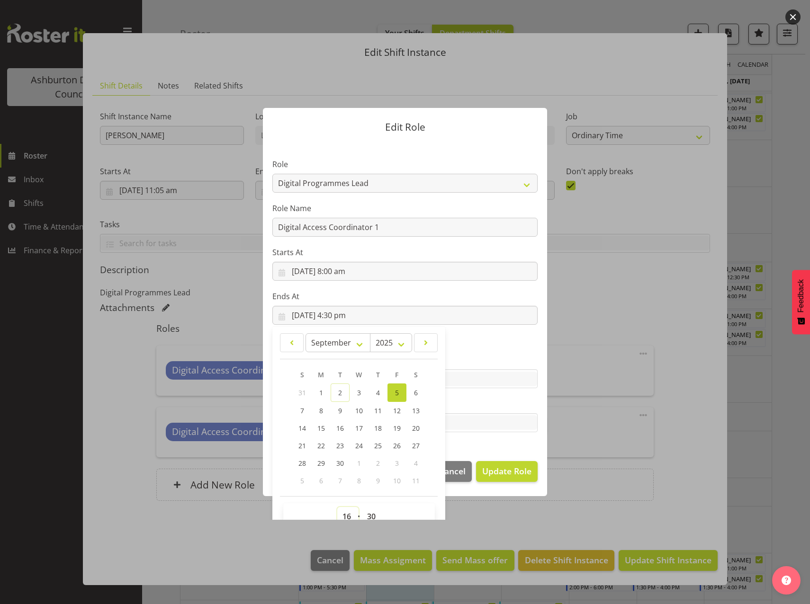
click at [343, 517] on select "00 01 02 03 04 05 06 07 08 09 10 11 12 13 14 15 16 17 18 19 20 21 22 23" at bounding box center [347, 516] width 21 height 19
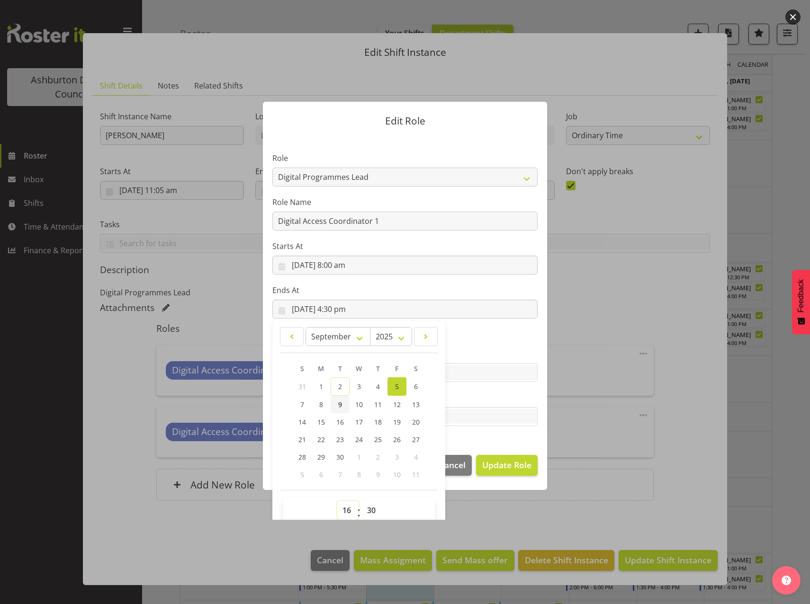
select select "12"
click at [337, 501] on select "00 01 02 03 04 05 06 07 08 09 10 11 12 13 14 15 16 17 18 19 20 21 22 23" at bounding box center [347, 510] width 21 height 19
type input "[DATE] 12:30 pm"
click at [507, 469] on span "Update Role" at bounding box center [506, 465] width 49 height 12
select select
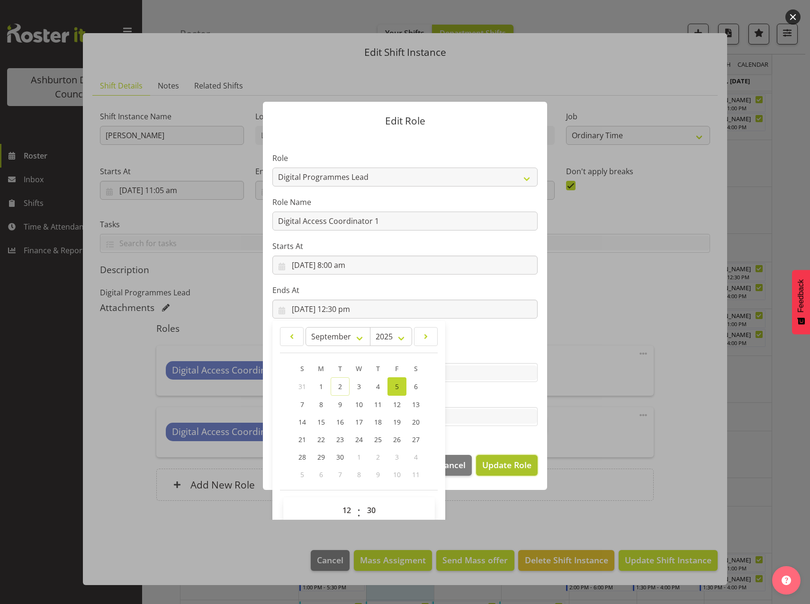
select select
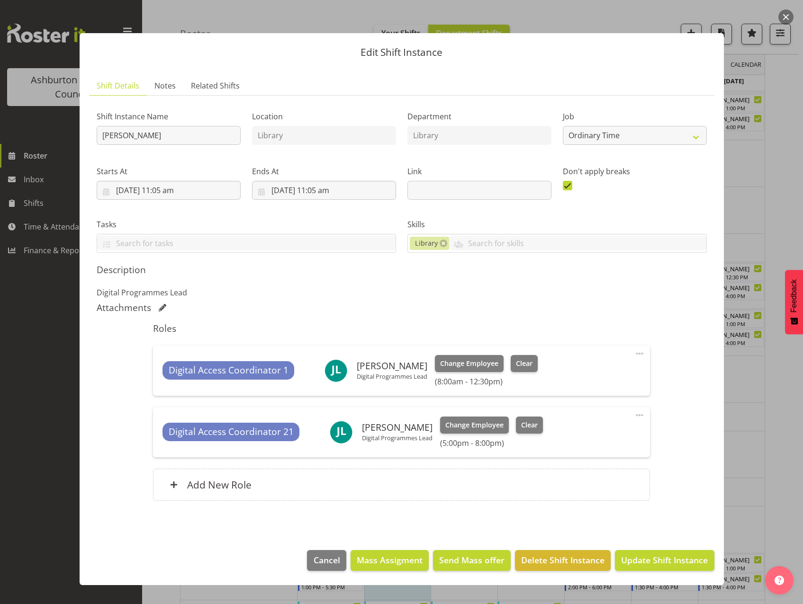
click at [643, 414] on span at bounding box center [638, 415] width 11 height 11
click at [588, 437] on link "Edit" at bounding box center [599, 437] width 91 height 17
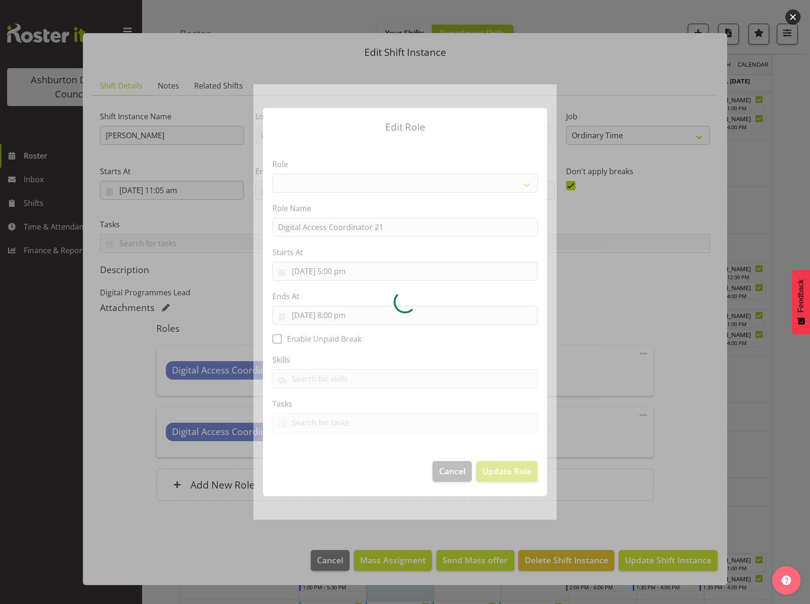
select select "1346"
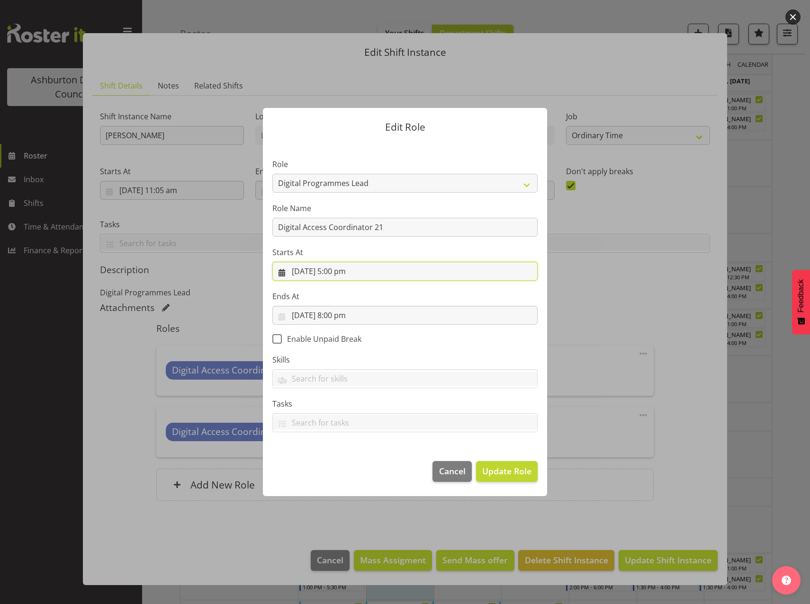
click at [331, 271] on input "[DATE] 5:00 pm" at bounding box center [404, 271] width 265 height 19
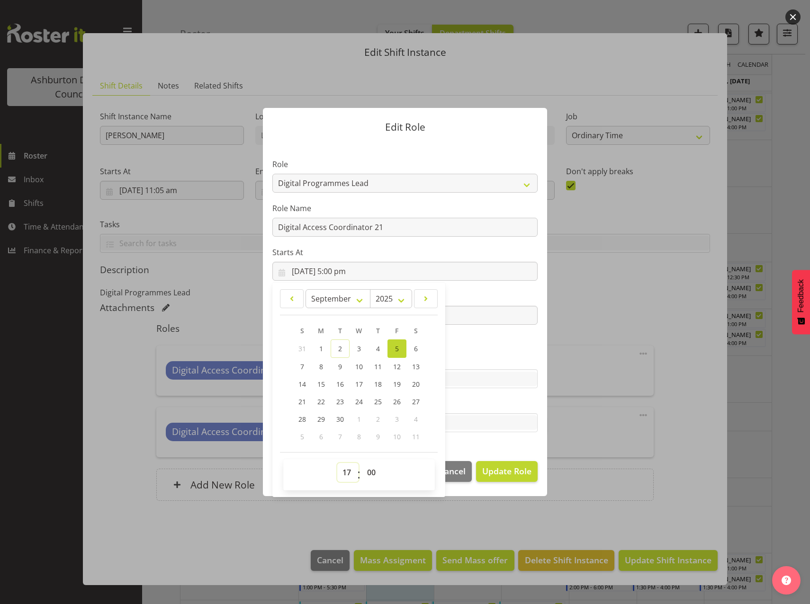
click at [347, 471] on select "00 01 02 03 04 05 06 07 08 09 10 11 12 13 14 15 16 17 18 19 20 21 22 23" at bounding box center [347, 472] width 21 height 19
select select "13"
click at [337, 463] on select "00 01 02 03 04 05 06 07 08 09 10 11 12 13 14 15 16 17 18 19 20 21 22 23" at bounding box center [347, 472] width 21 height 19
type input "[DATE] 1:00 pm"
click at [536, 401] on label "Tasks" at bounding box center [404, 403] width 265 height 11
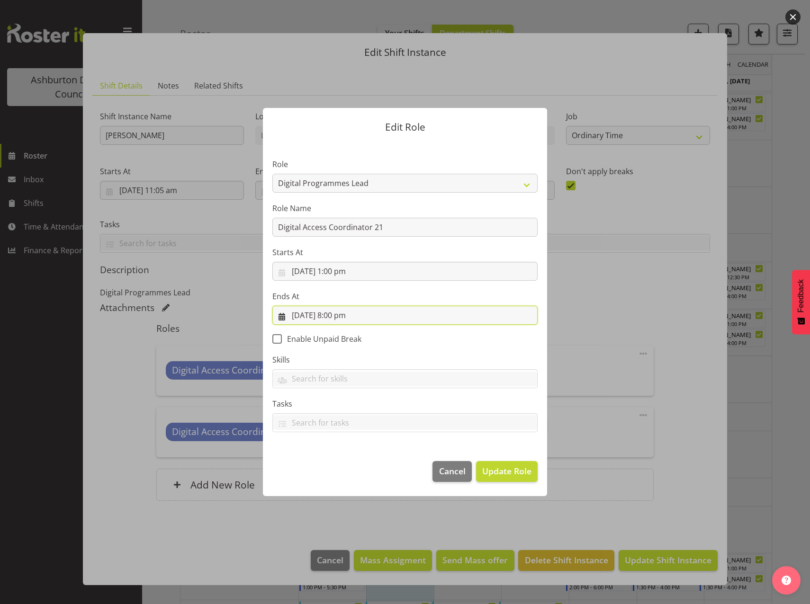
click at [331, 314] on input "[DATE] 8:00 pm" at bounding box center [404, 315] width 265 height 19
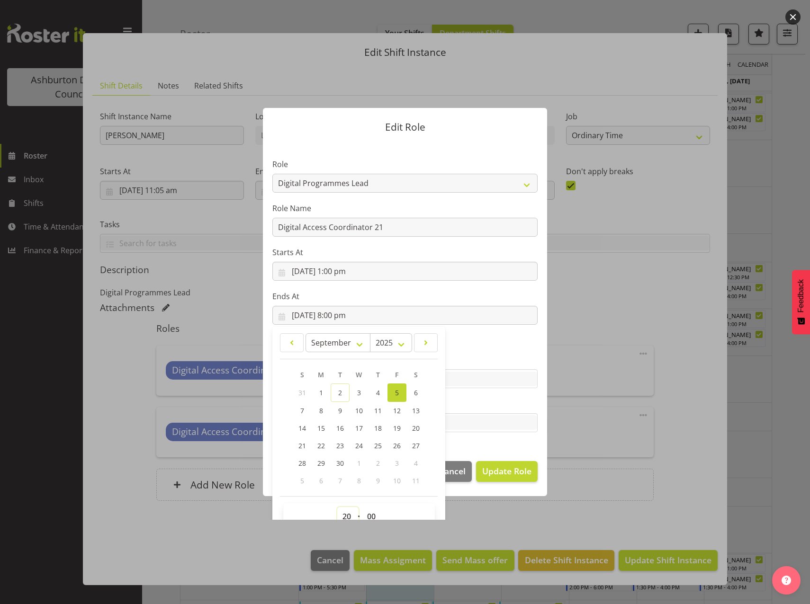
click at [345, 517] on select "00 01 02 03 04 05 06 07 08 09 10 11 12 13 14 15 16 17 18 19 20 21 22 23" at bounding box center [347, 516] width 21 height 19
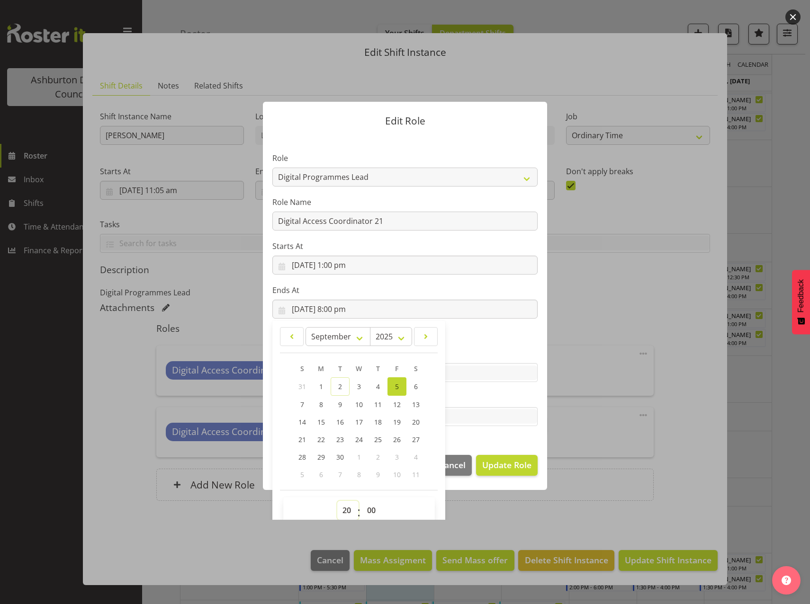
select select "16"
click at [337, 501] on select "00 01 02 03 04 05 06 07 08 09 10 11 12 13 14 15 16 17 18 19 20 21 22 23" at bounding box center [347, 510] width 21 height 19
type input "[DATE] 4:00 pm"
click at [363, 508] on select "00 01 02 03 04 05 06 07 08 09 10 11 12 13 14 15 16 17 18 19 20 21 22 23 24 25 2…" at bounding box center [372, 510] width 21 height 19
select select "30"
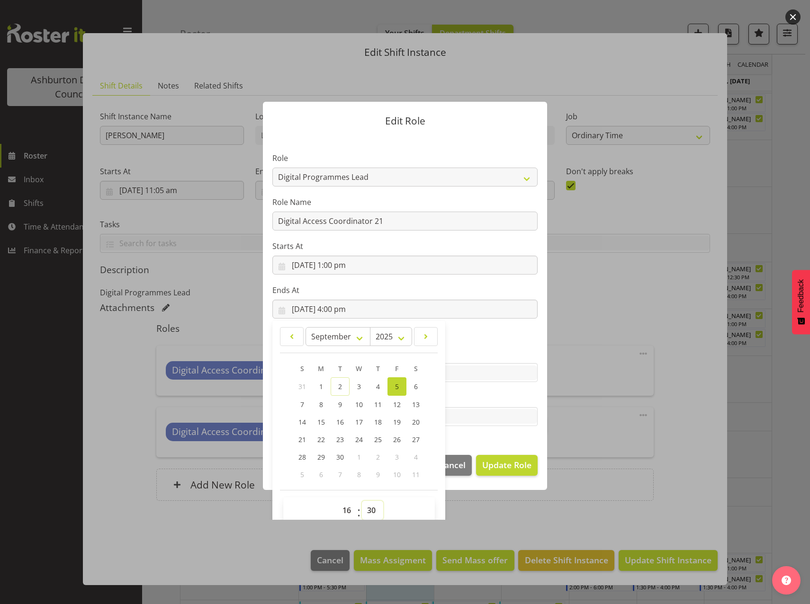
click at [362, 501] on select "00 01 02 03 04 05 06 07 08 09 10 11 12 13 14 15 16 17 18 19 20 21 22 23 24 25 2…" at bounding box center [372, 510] width 21 height 19
type input "[DATE] 4:30 pm"
click at [502, 466] on span "Update Role" at bounding box center [506, 465] width 49 height 12
select select
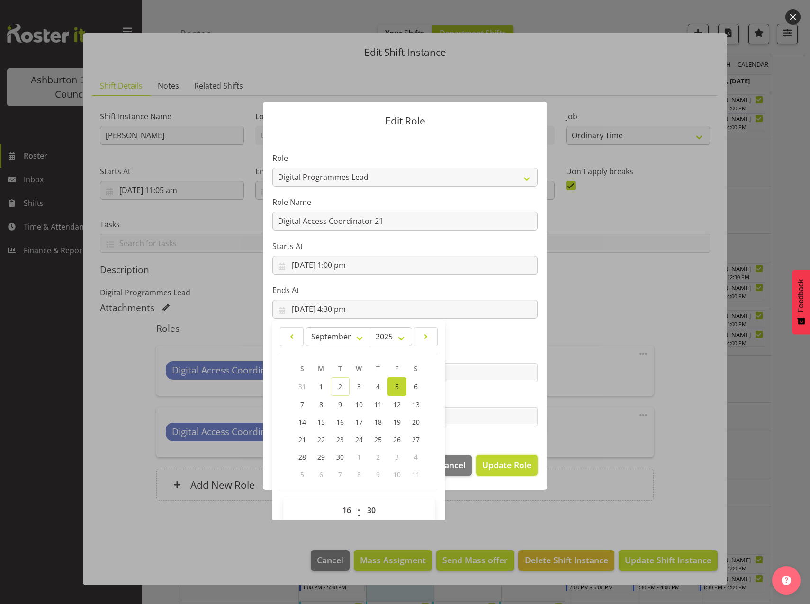
select select
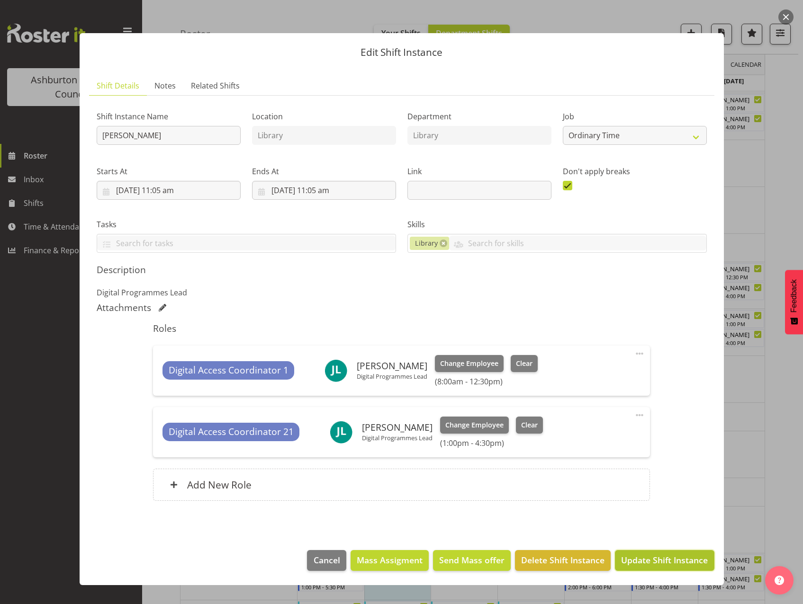
click at [668, 562] on span "Update Shift Instance" at bounding box center [664, 560] width 87 height 12
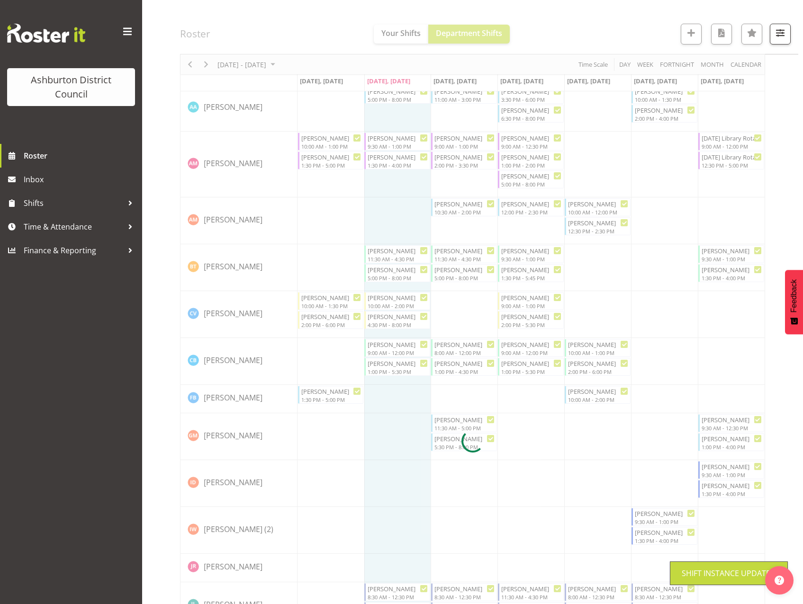
scroll to position [220, 0]
